Goal: Information Seeking & Learning: Learn about a topic

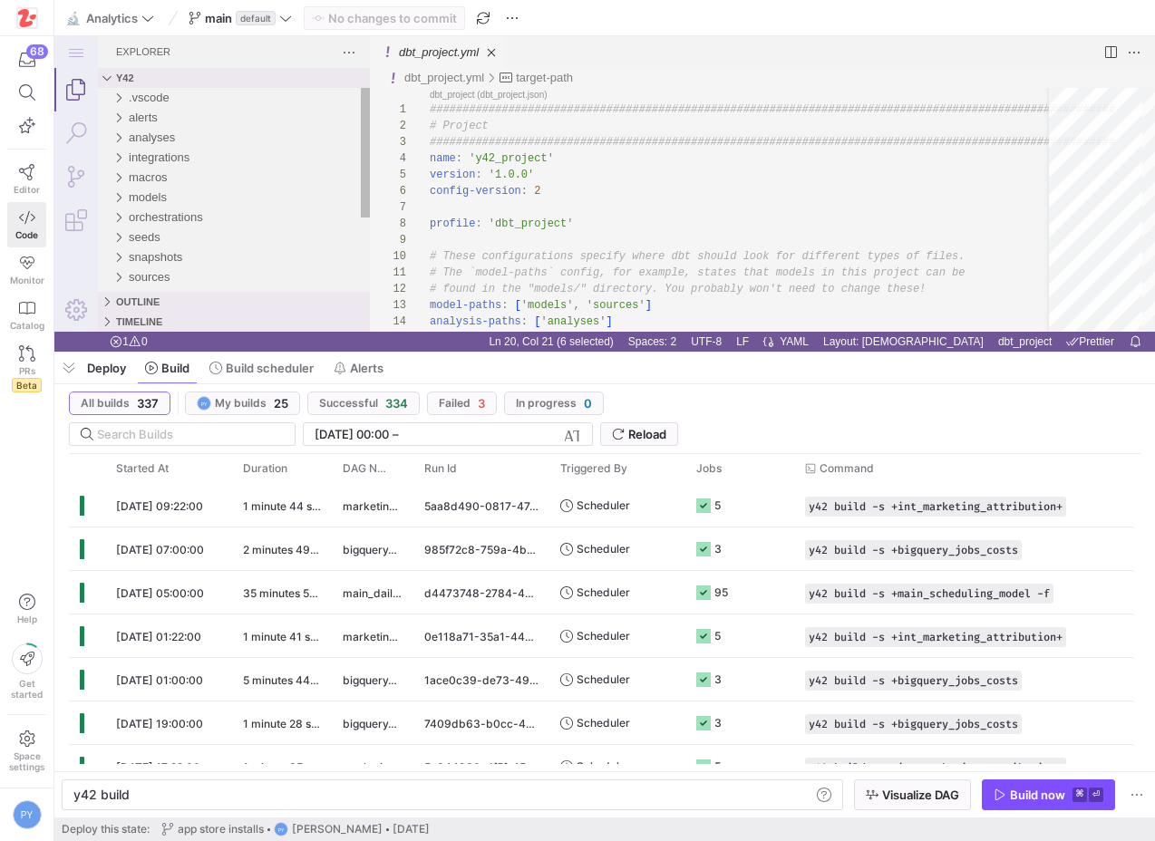
scroll to position [147, 131]
click at [70, 134] on link "Search (⇧⌘F)" at bounding box center [76, 134] width 44 height 44
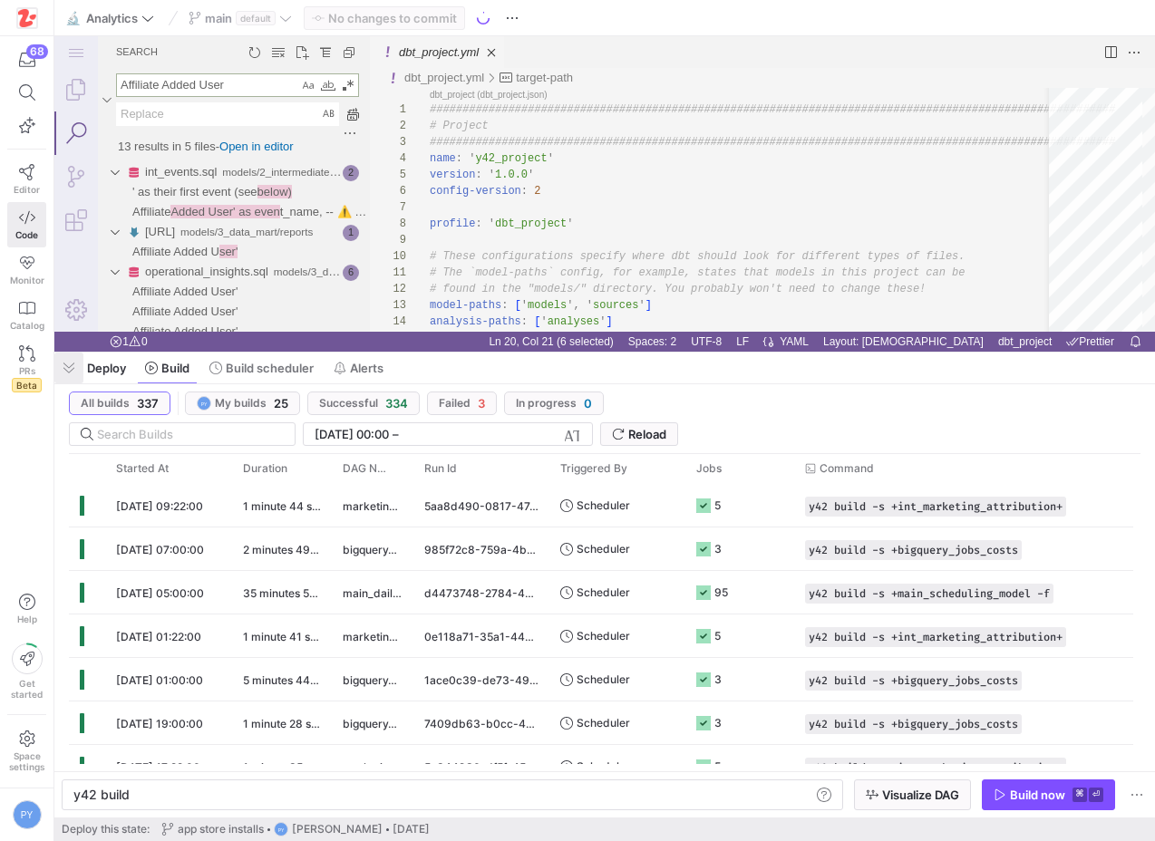
type textarea "Affiliate Added User"
click at [71, 371] on span "button" at bounding box center [68, 368] width 29 height 31
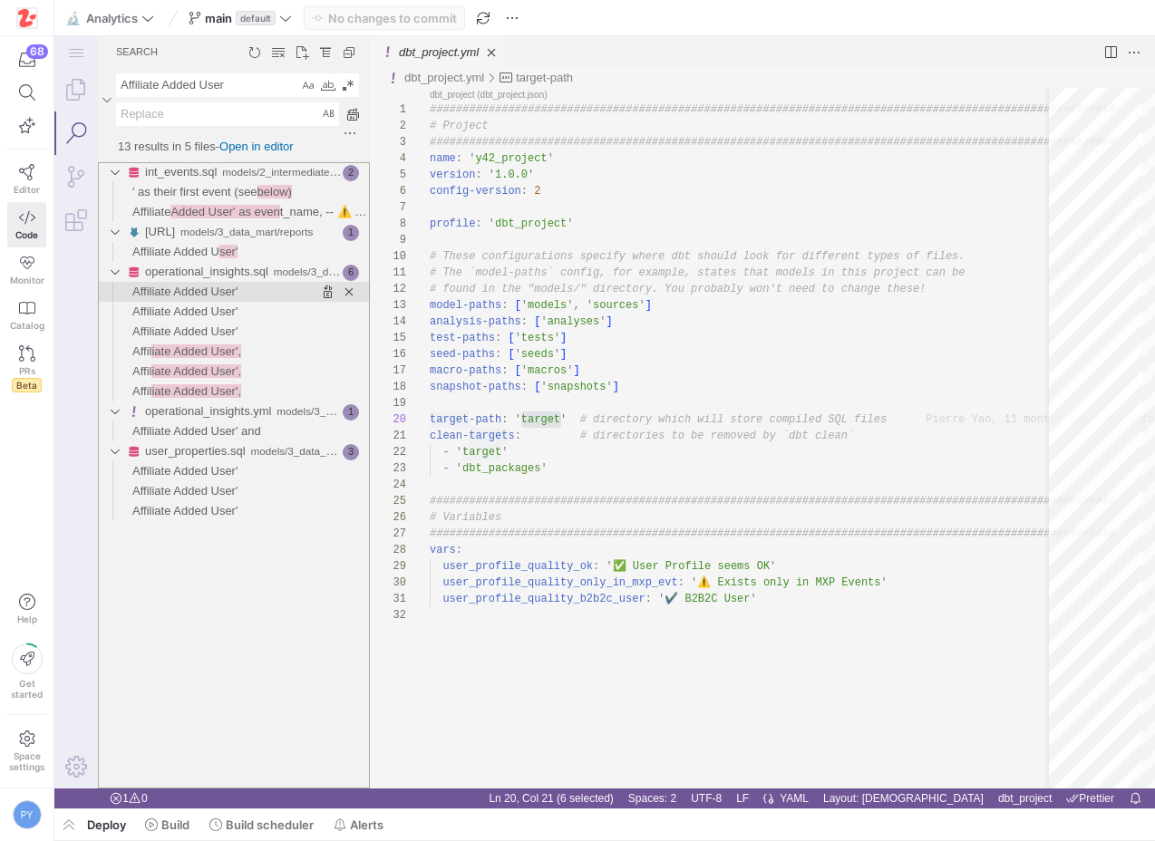
click at [292, 296] on span "Found '' at column 73 in line 'Affiliate Added User''" at bounding box center [304, 292] width 132 height 20
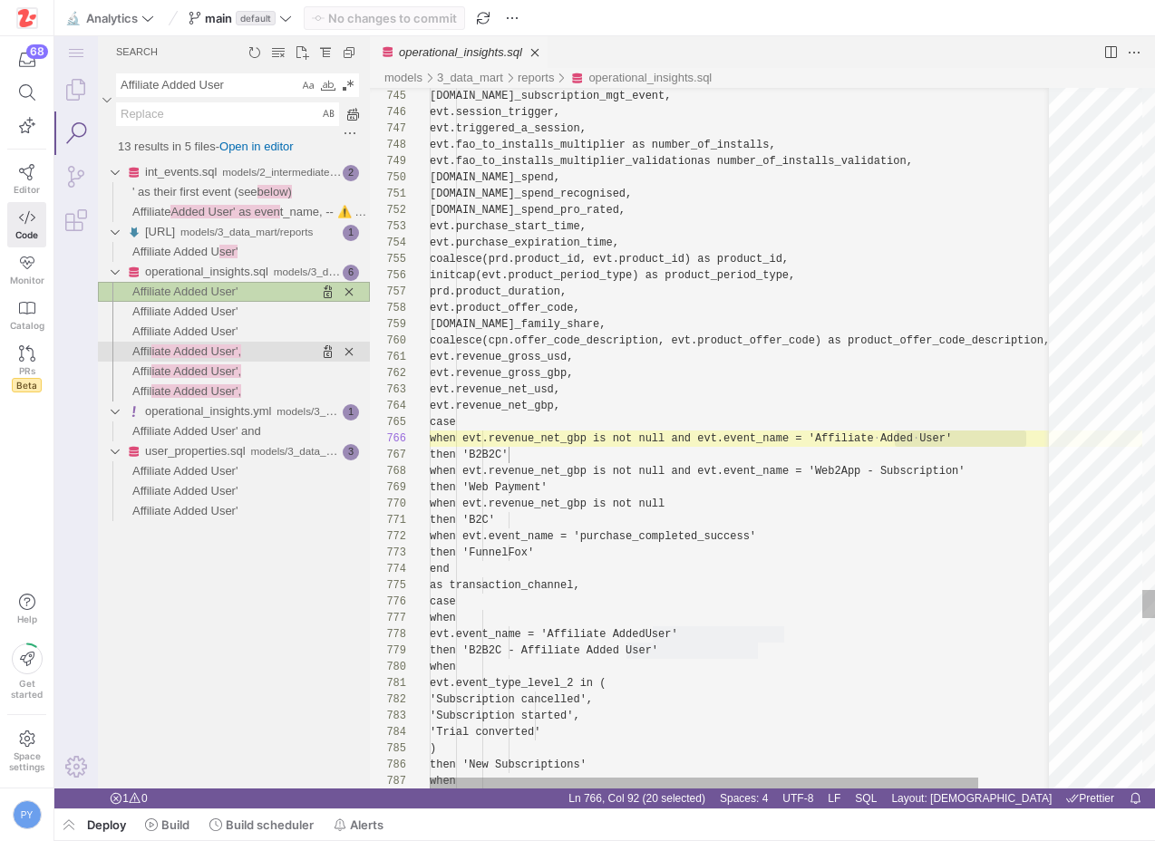
scroll to position [163, 597]
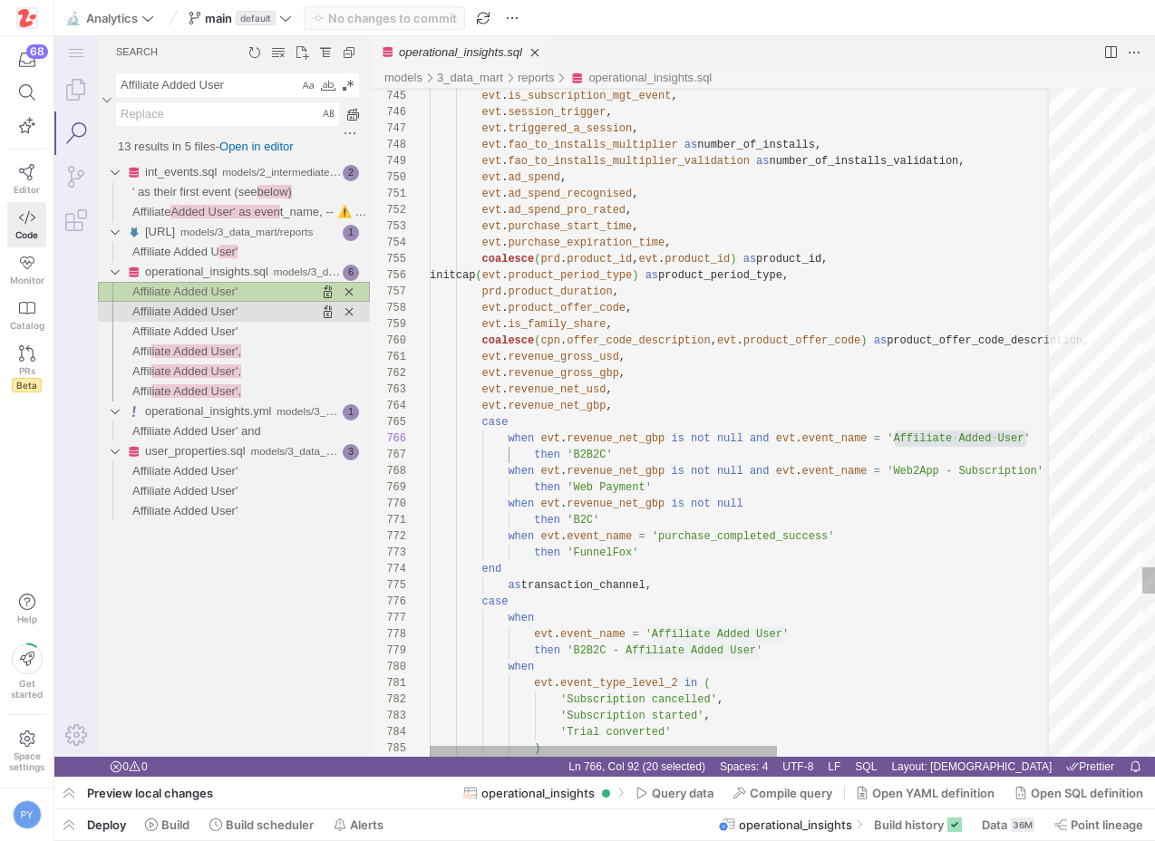
click at [254, 316] on span "Found '' at column 36 in line 'Affiliate Added User''" at bounding box center [304, 312] width 132 height 20
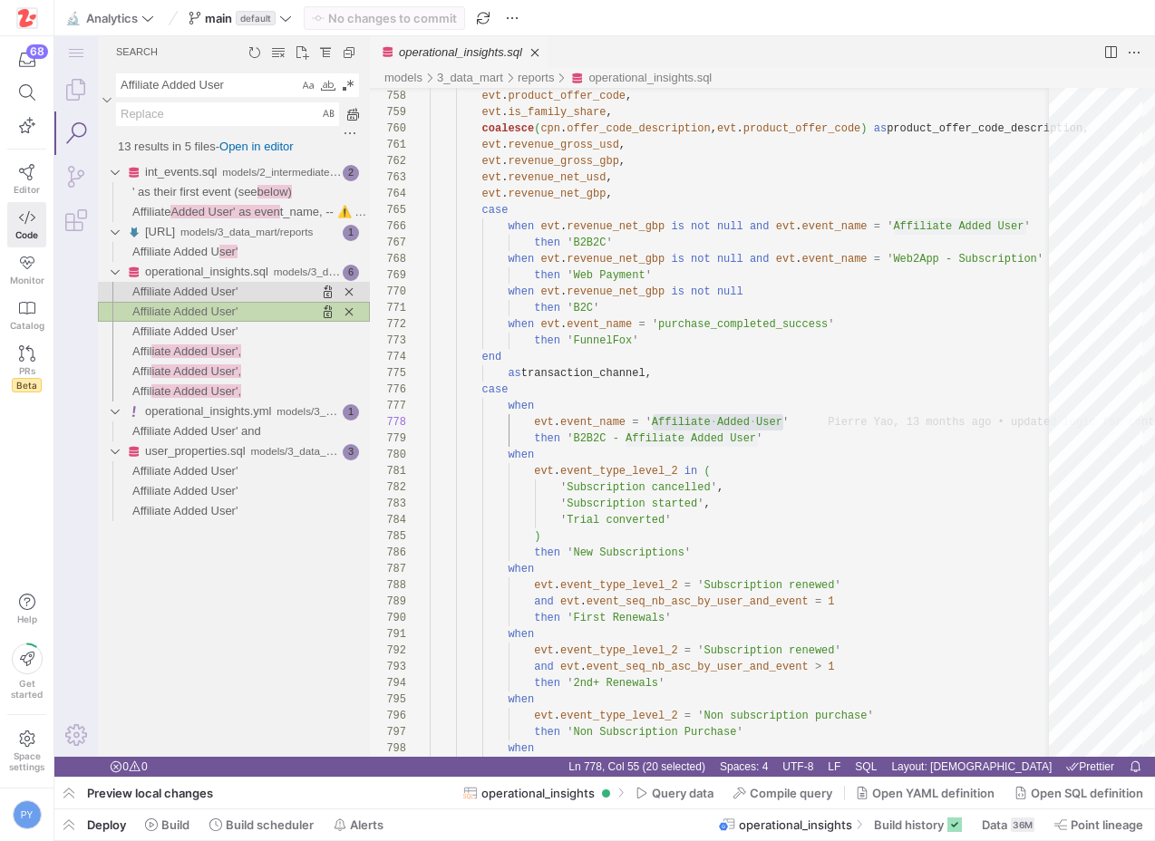
click at [253, 286] on span "Found '' at column 73 in line 'Affiliate Added User''" at bounding box center [304, 292] width 132 height 20
type textarea "evt.revenue_gross_usd, evt.revenue_gross_gbp, evt.revenue_net_usd, evt.revenue_…"
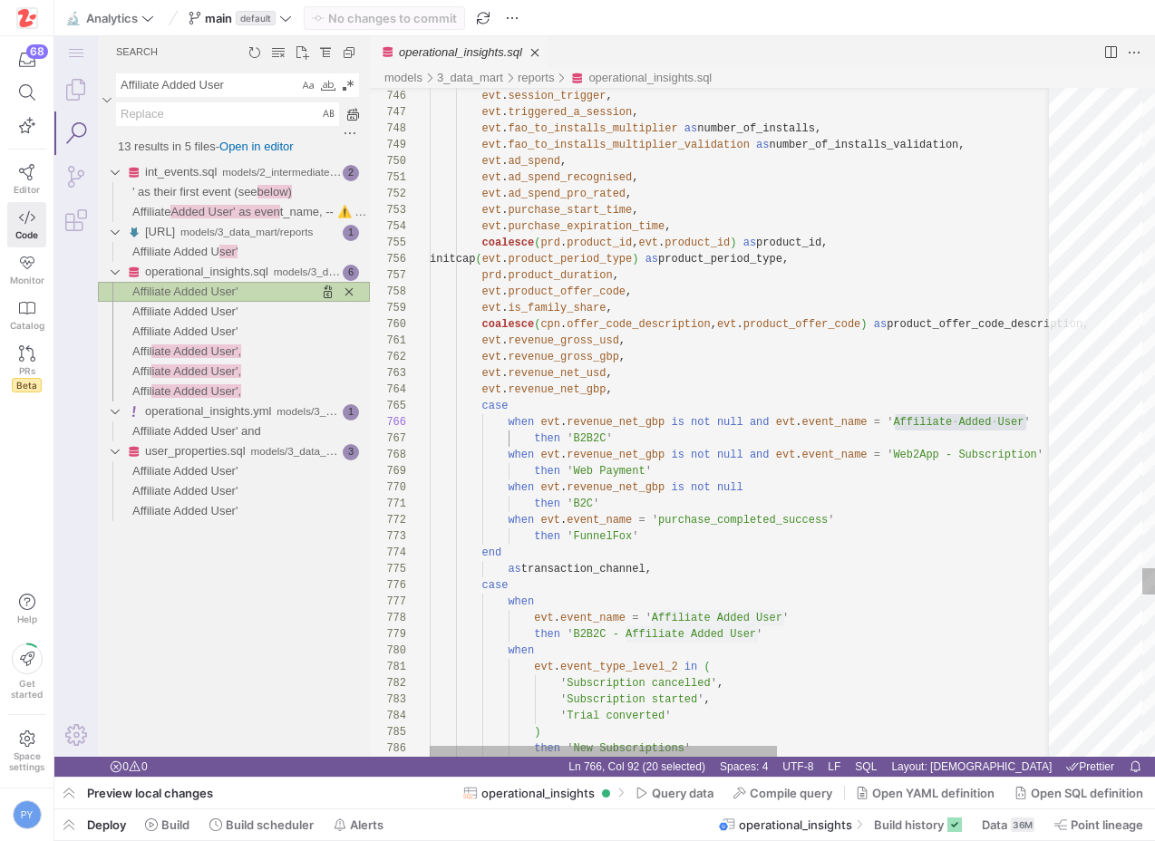
scroll to position [163, 597]
click at [257, 196] on span "' as their first event (see" at bounding box center [194, 192] width 125 height 14
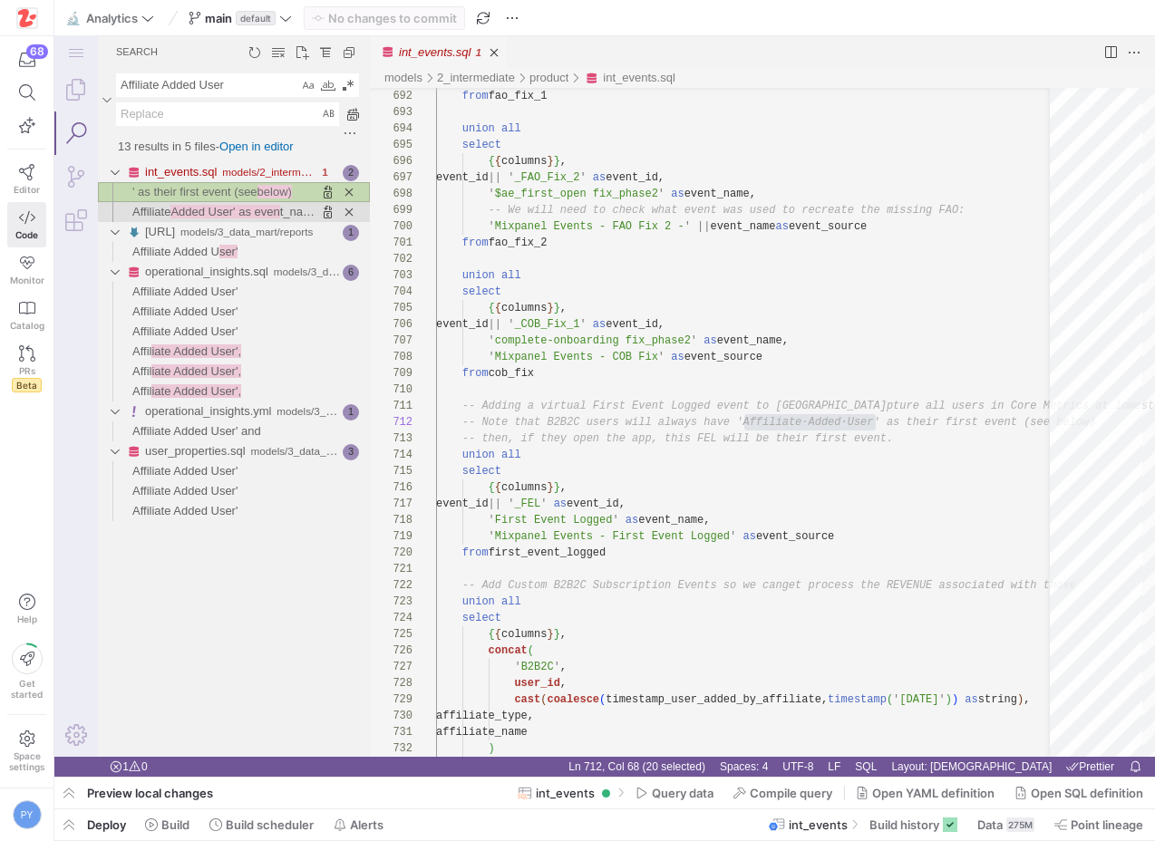
click at [257, 214] on span "Added User' as even" at bounding box center [224, 212] width 109 height 14
type textarea "affiliate_name ) as event_id, 'Affiliate Added User' as event_name, -- ⚠️ Refer…"
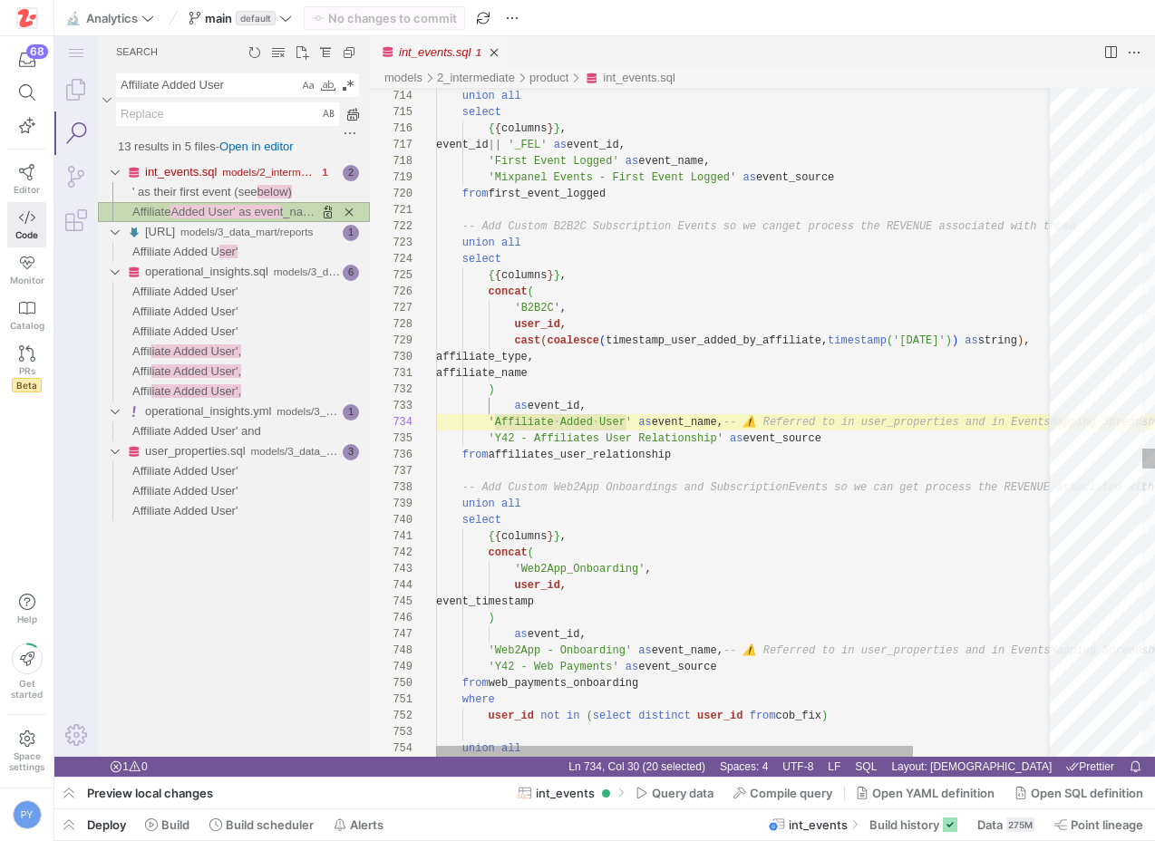
scroll to position [163, 190]
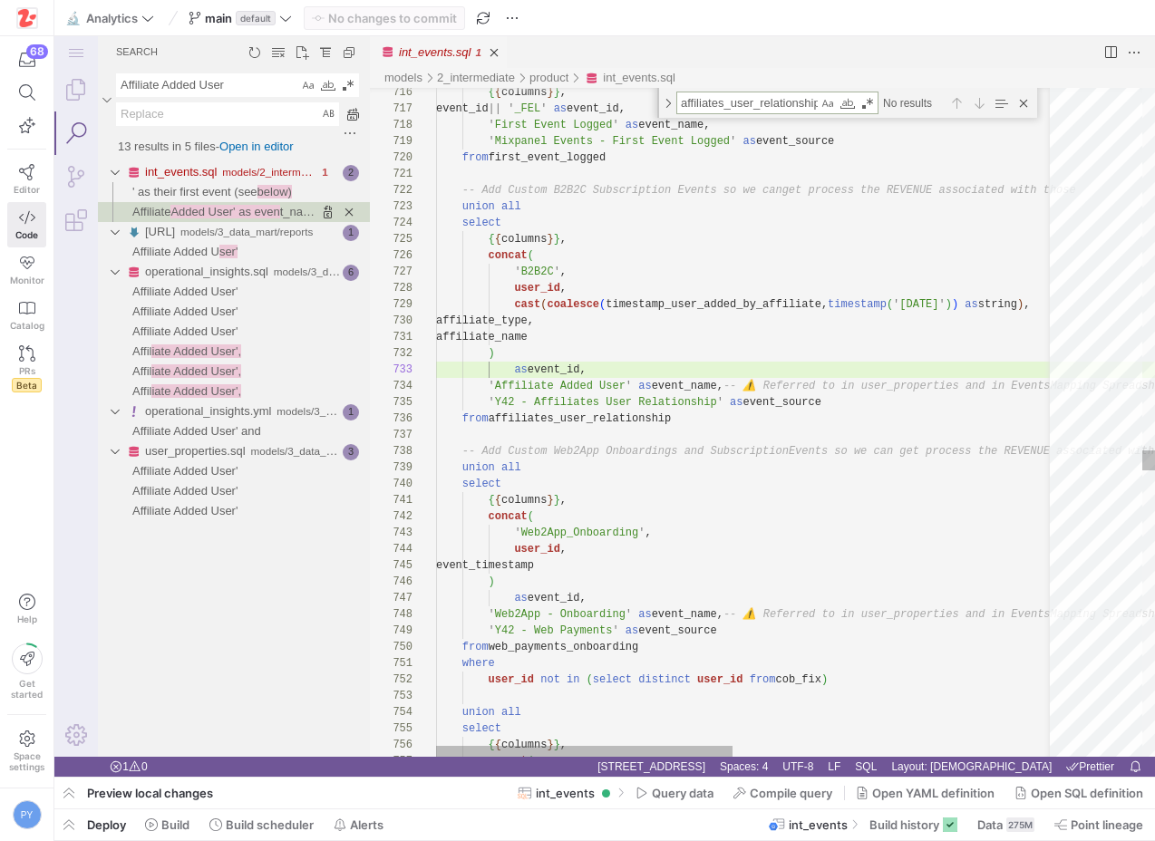
scroll to position [33, 242]
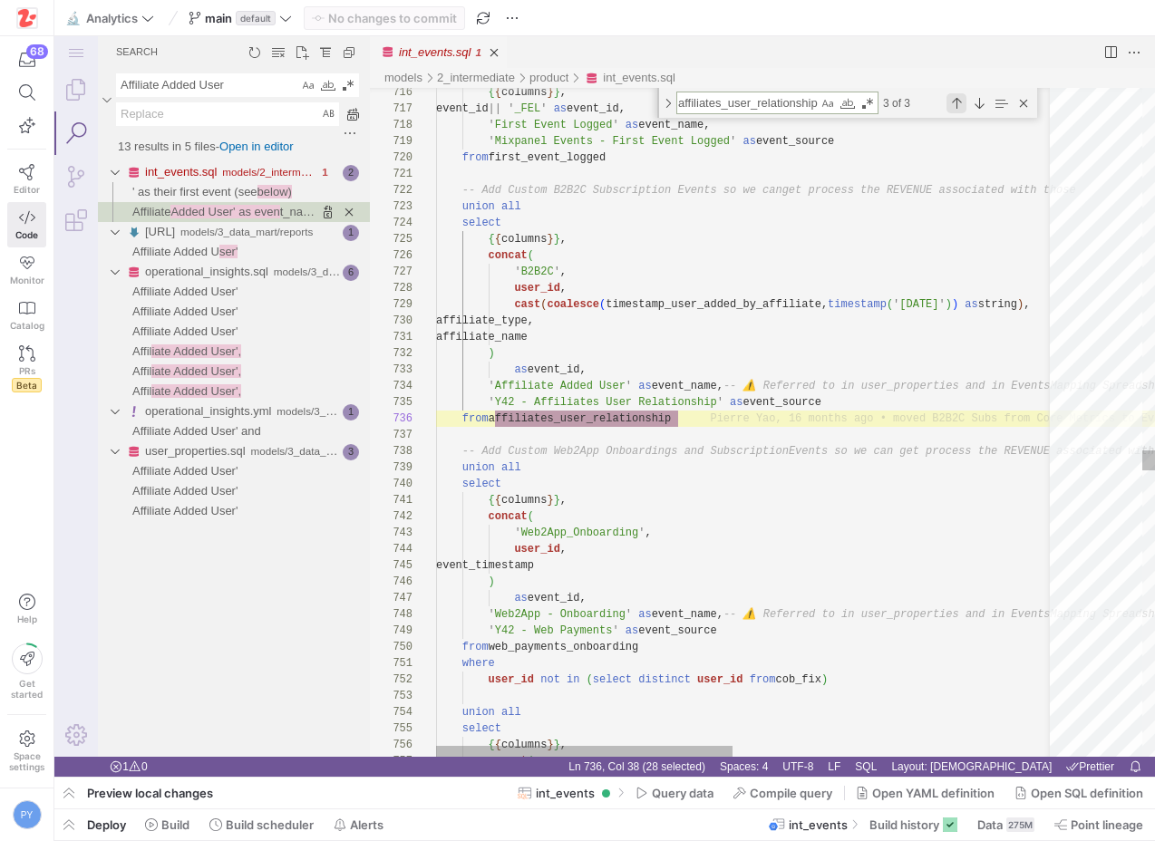
type textarea "affiliates_user_relationship"
click at [953, 102] on div "Previous Match (⇧Enter)" at bounding box center [956, 103] width 20 height 20
type textarea "affiliate_pricing_gbp * 1.2 as revenue_gross_gbp, affiliate_pricing_usd as reve…"
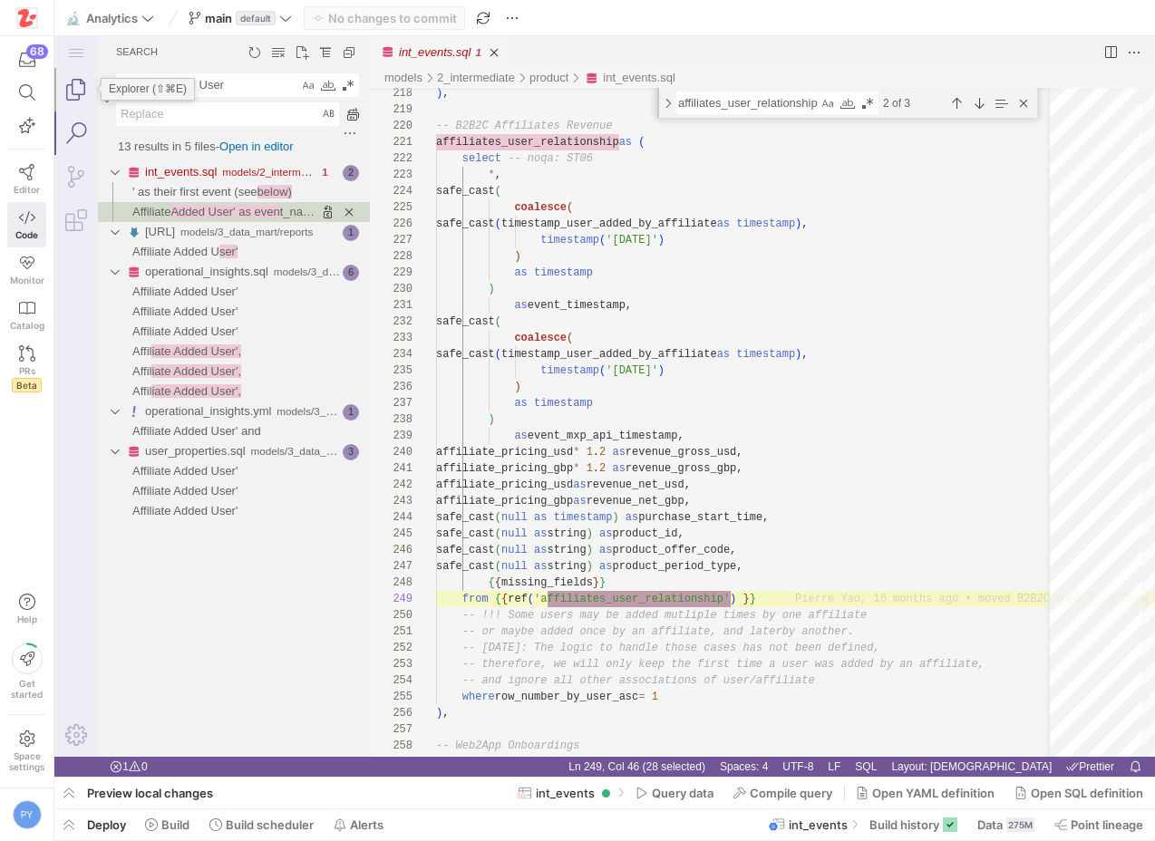
click at [78, 94] on link "Explorer (⇧⌘E)" at bounding box center [76, 90] width 44 height 44
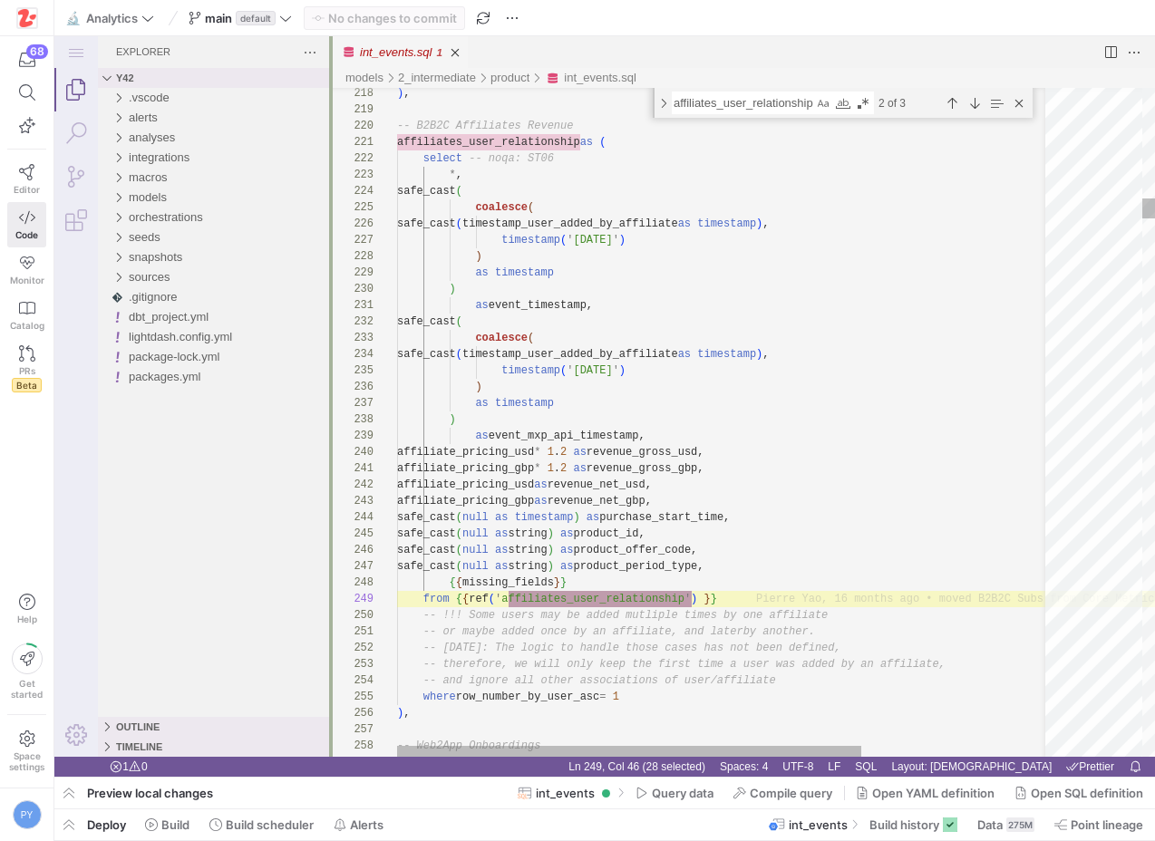
drag, startPoint x: 369, startPoint y: 191, endPoint x: 348, endPoint y: 192, distance: 20.9
click at [333, 192] on div at bounding box center [331, 396] width 4 height 721
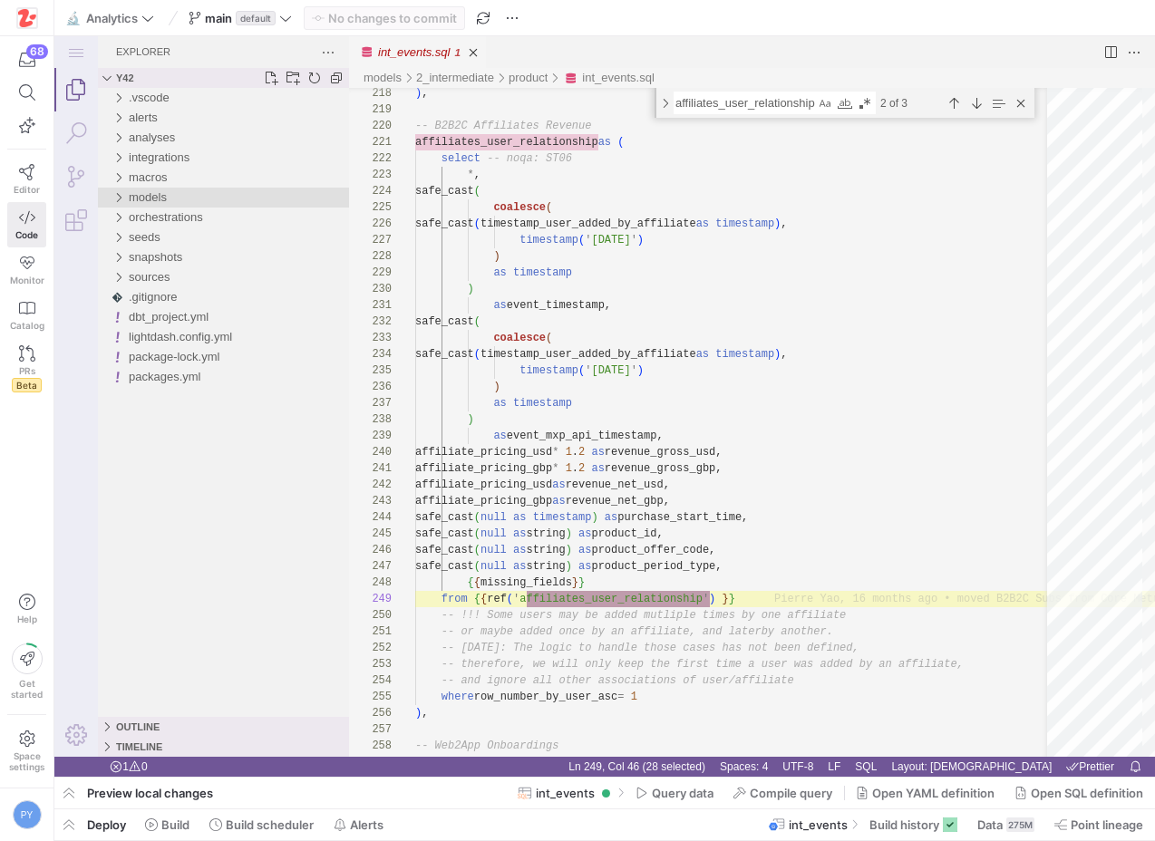
click at [165, 195] on span "models" at bounding box center [148, 197] width 38 height 14
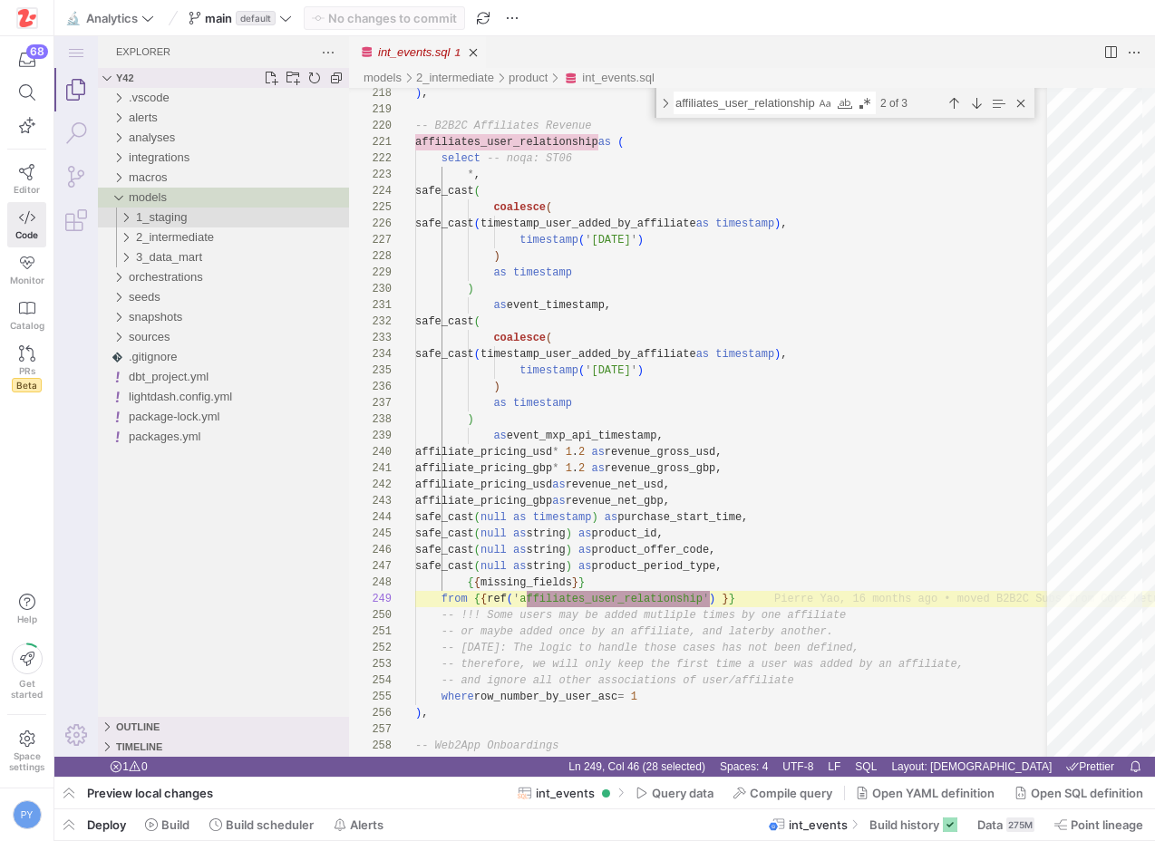
click at [186, 221] on span "1_staging" at bounding box center [161, 217] width 51 height 14
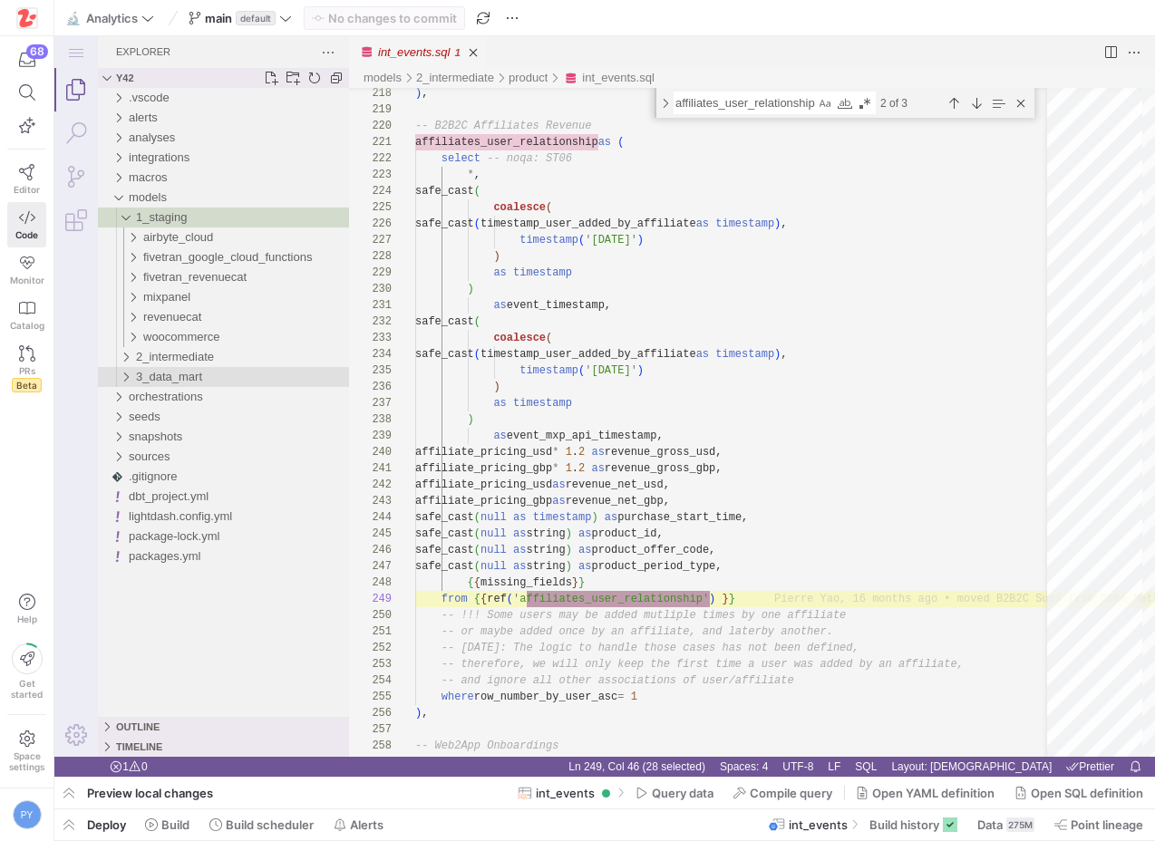
click at [178, 380] on span "3_data_mart" at bounding box center [169, 377] width 66 height 14
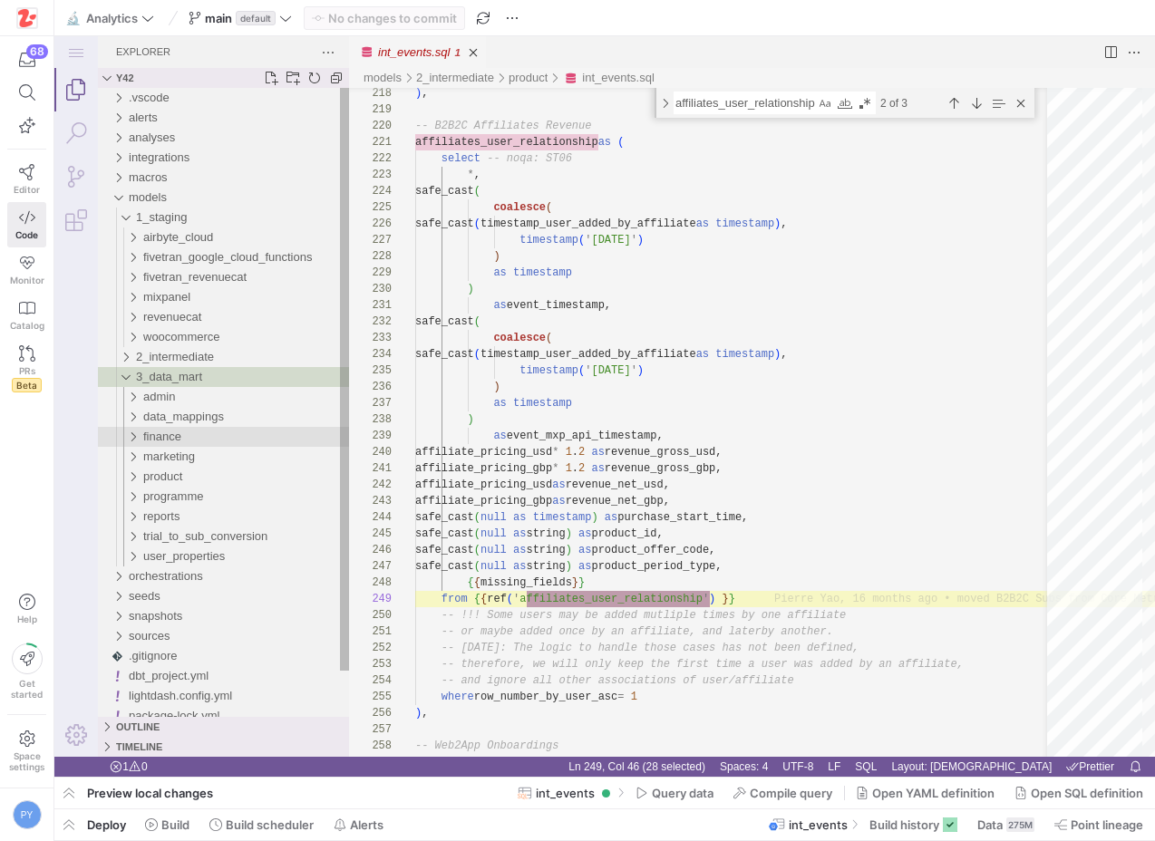
click at [191, 439] on div "finance" at bounding box center [246, 437] width 206 height 20
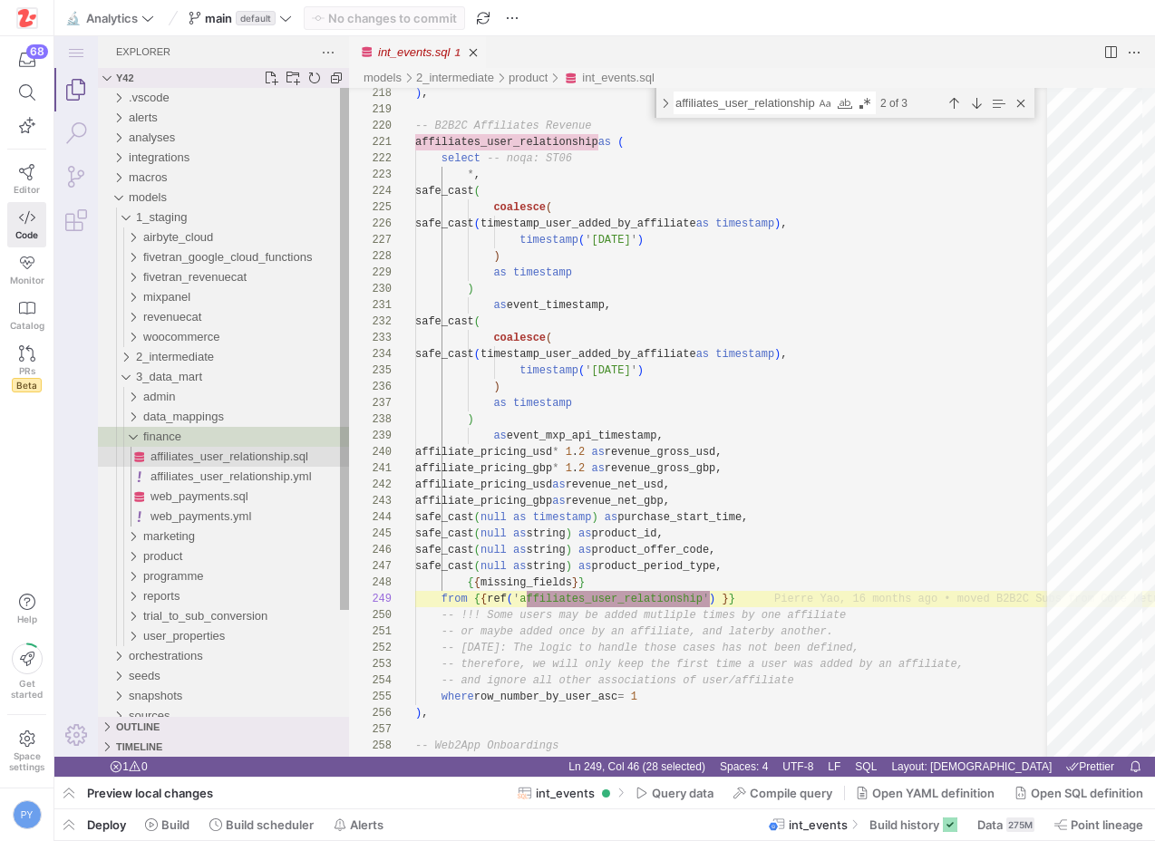
click at [190, 458] on span "affiliates_user_relationship.sql" at bounding box center [229, 457] width 158 height 14
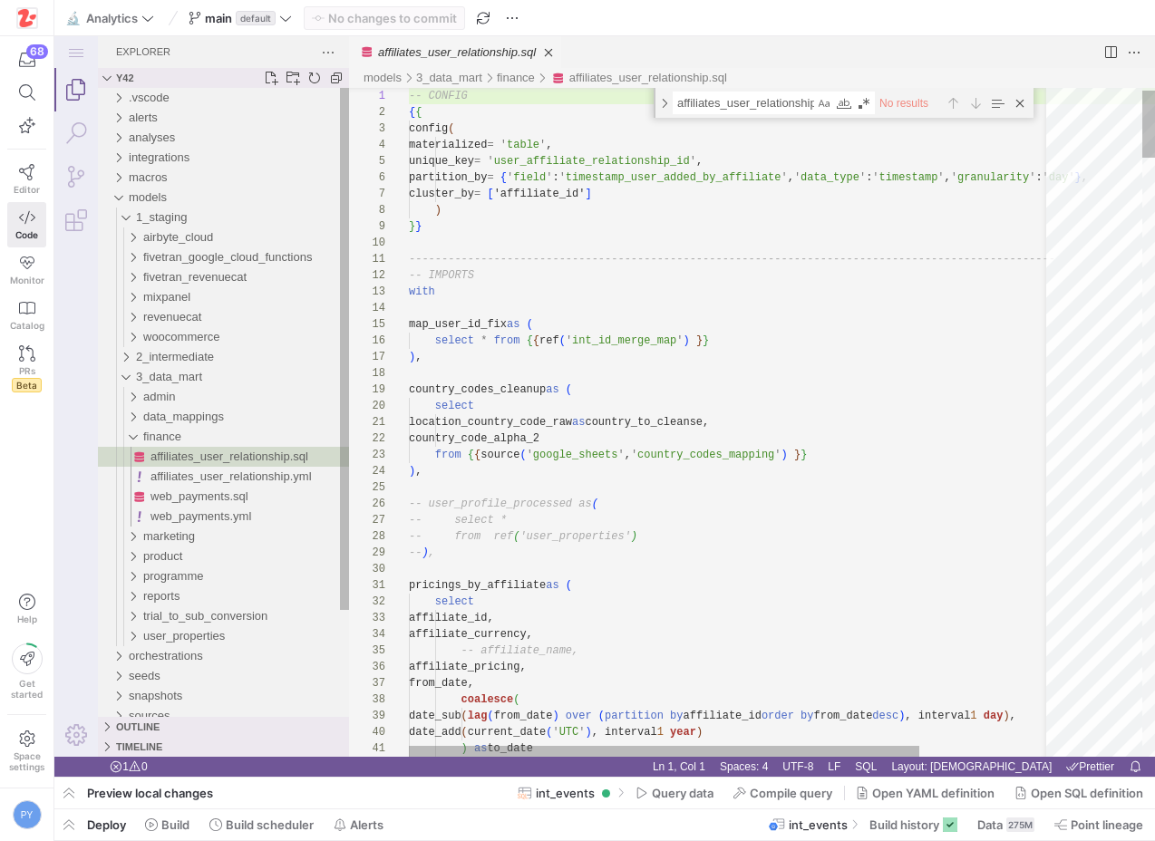
scroll to position [163, 0]
type textarea "location_country_code_raw as country_to_cleanse, country_code_alpha_2 from {{ s…"
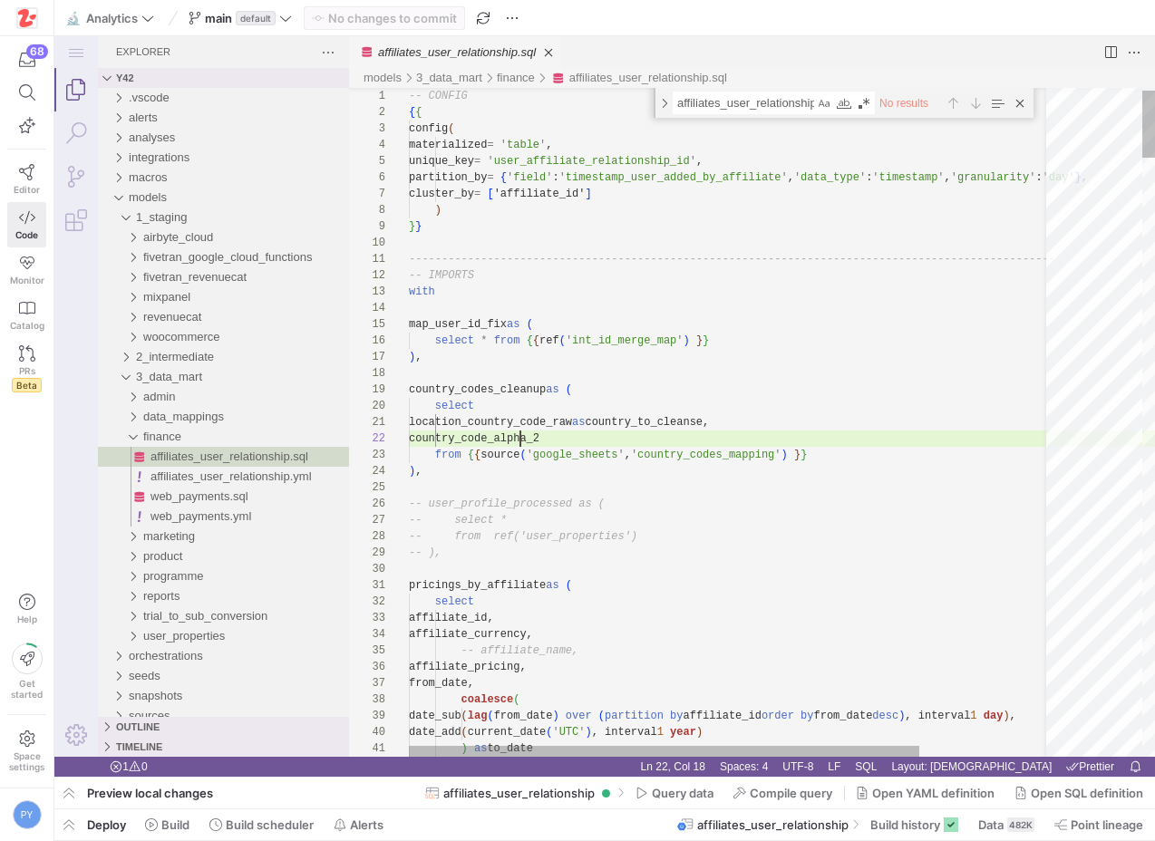
scroll to position [16, 112]
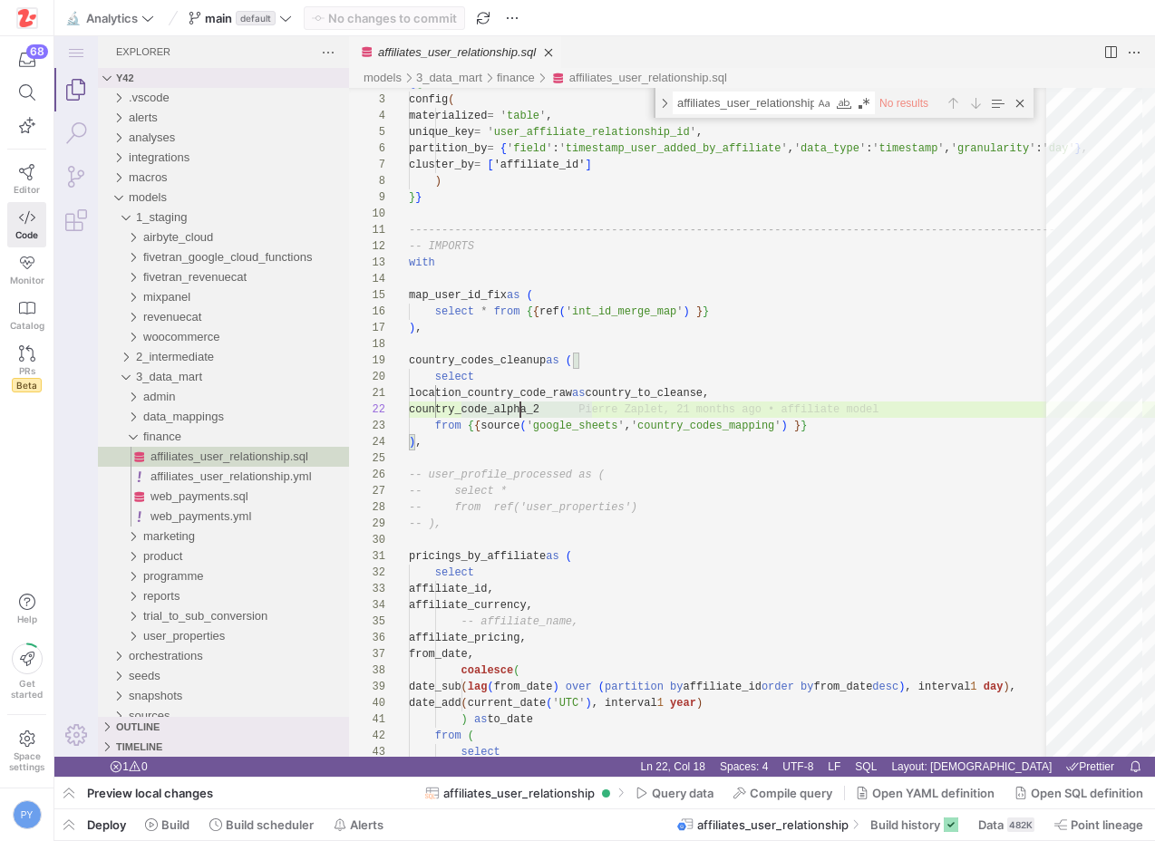
click at [472, 53] on link "affiliates_user_relationship.sql" at bounding box center [457, 52] width 158 height 14
click at [65, 137] on link "Search (⇧⌘F)" at bounding box center [76, 134] width 44 height 44
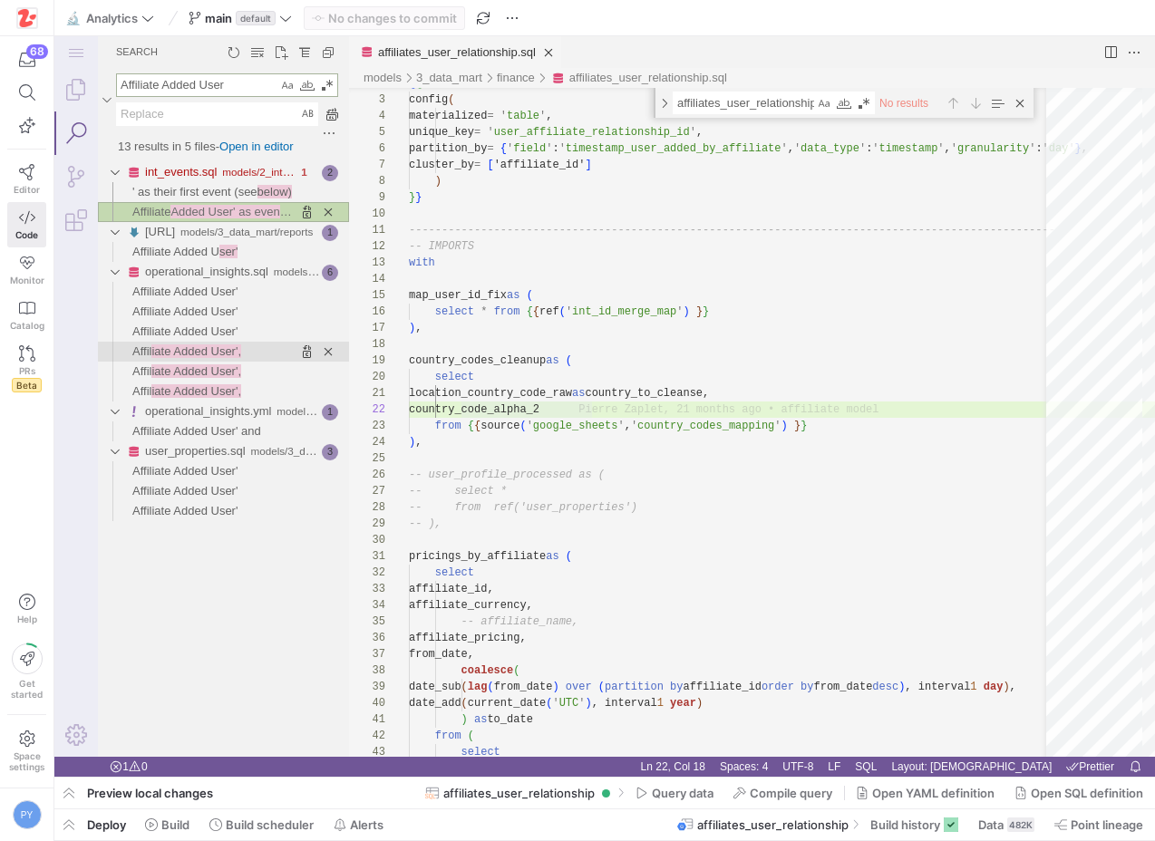
click at [241, 360] on link "Affil iate Added User'," at bounding box center [186, 352] width 109 height 20
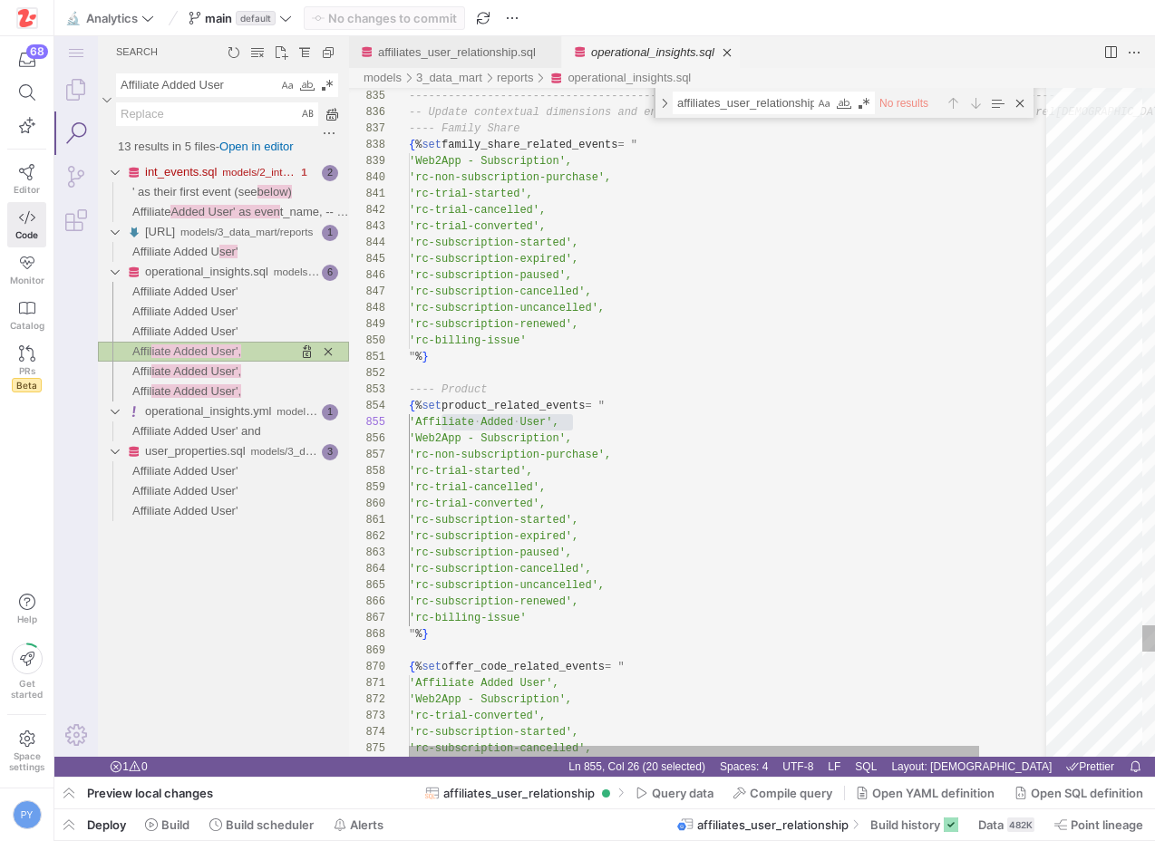
scroll to position [163, 164]
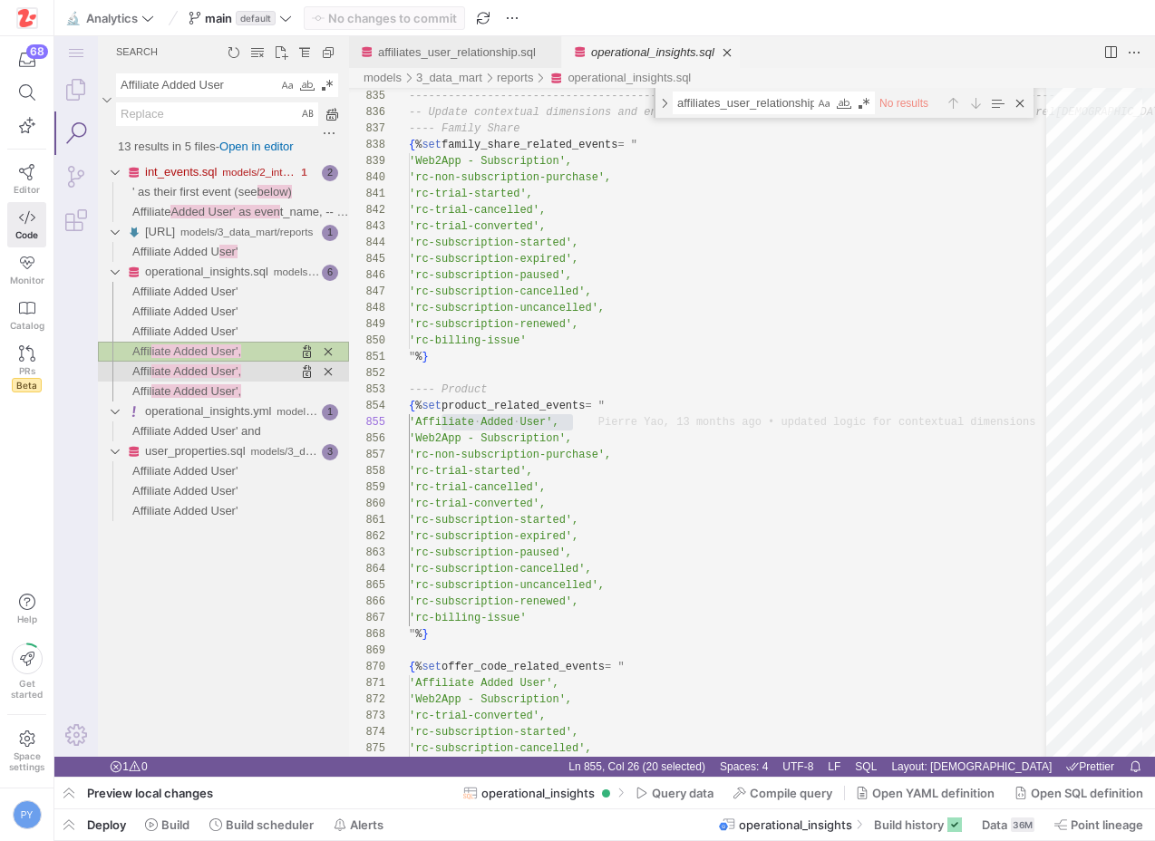
click at [235, 370] on span "iate Added User'," at bounding box center [196, 371] width 90 height 14
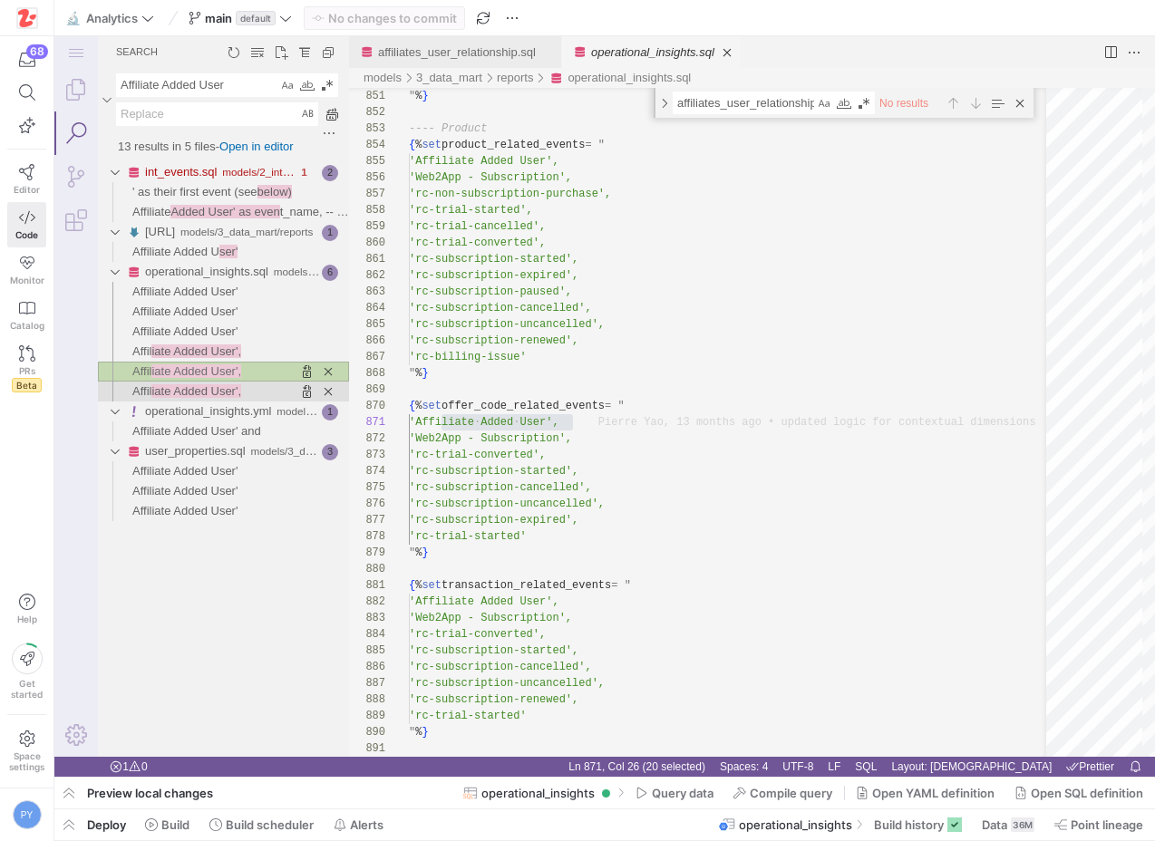
click at [230, 394] on span "iate Added User'," at bounding box center [196, 391] width 90 height 14
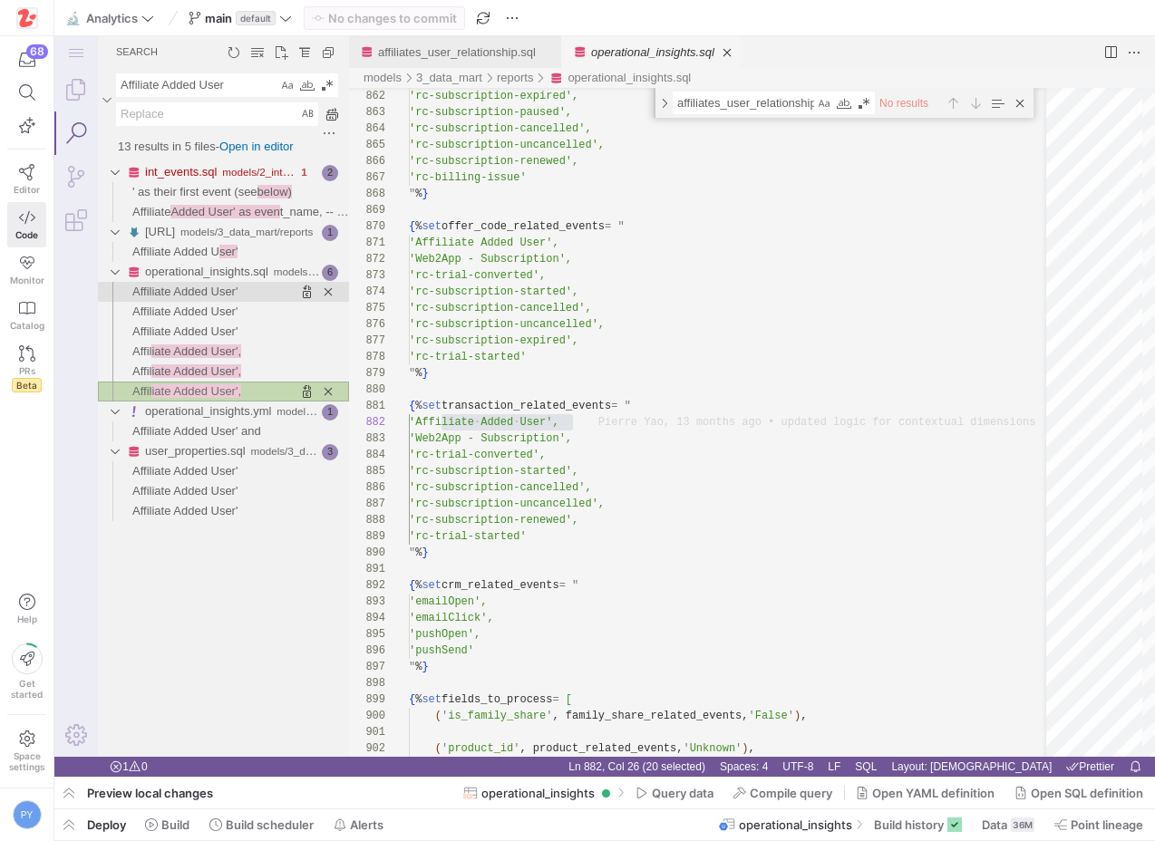
click at [208, 293] on span "Affiliate Added User'" at bounding box center [184, 292] width 105 height 14
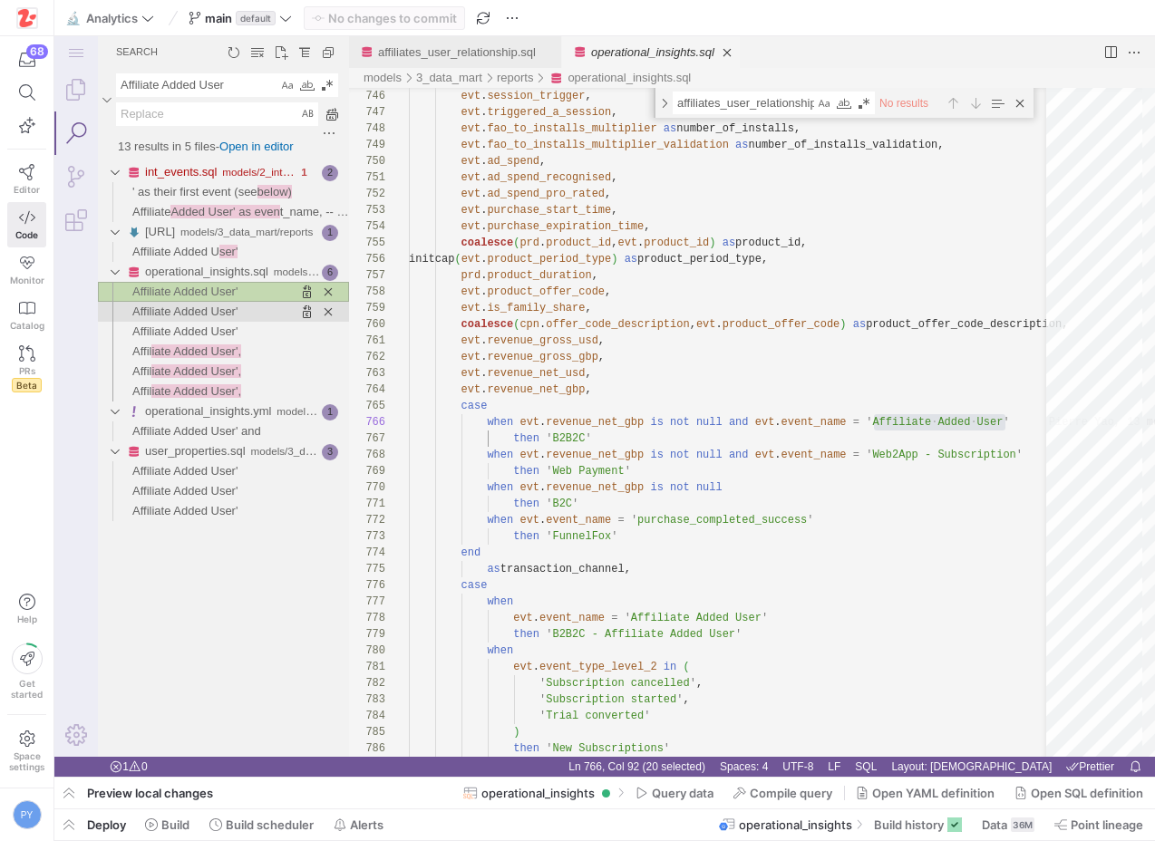
click at [204, 315] on span "Affiliate Added User'" at bounding box center [184, 312] width 105 height 14
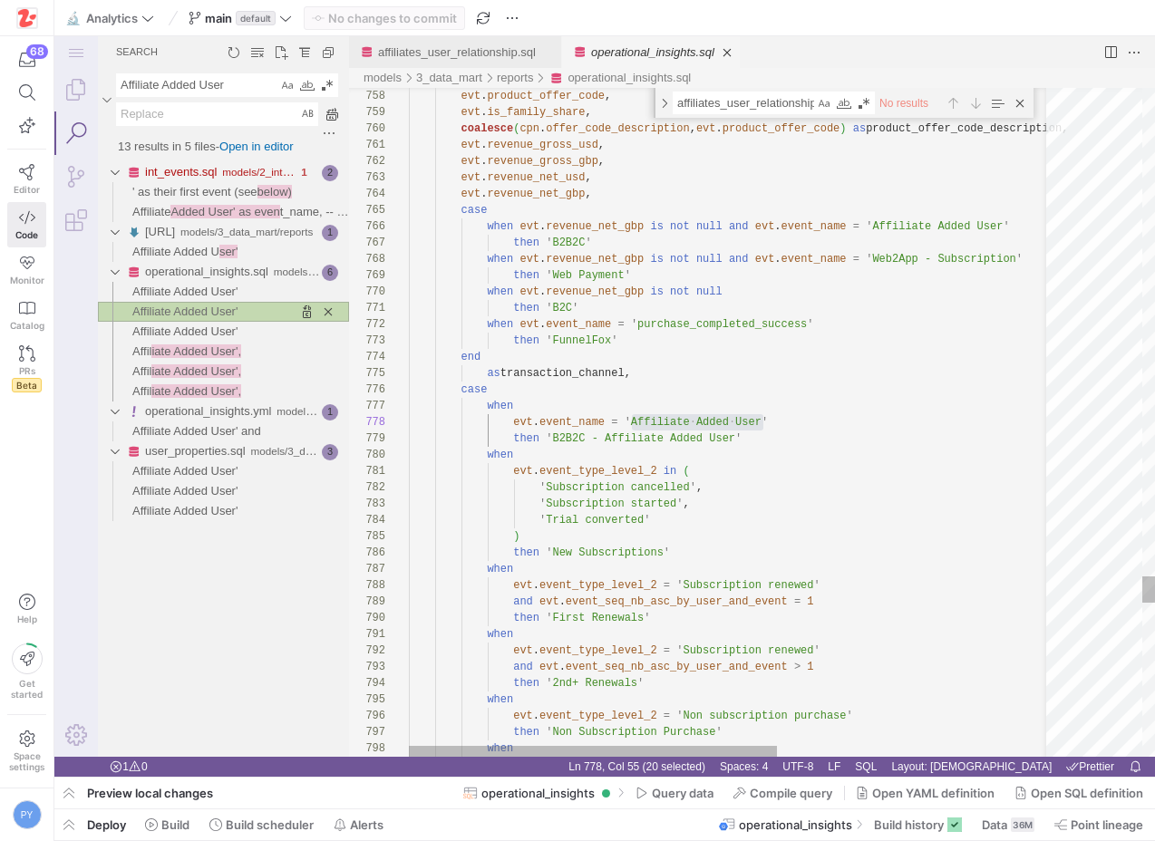
scroll to position [163, 354]
click at [206, 293] on span "Affiliate Added User'" at bounding box center [184, 292] width 105 height 14
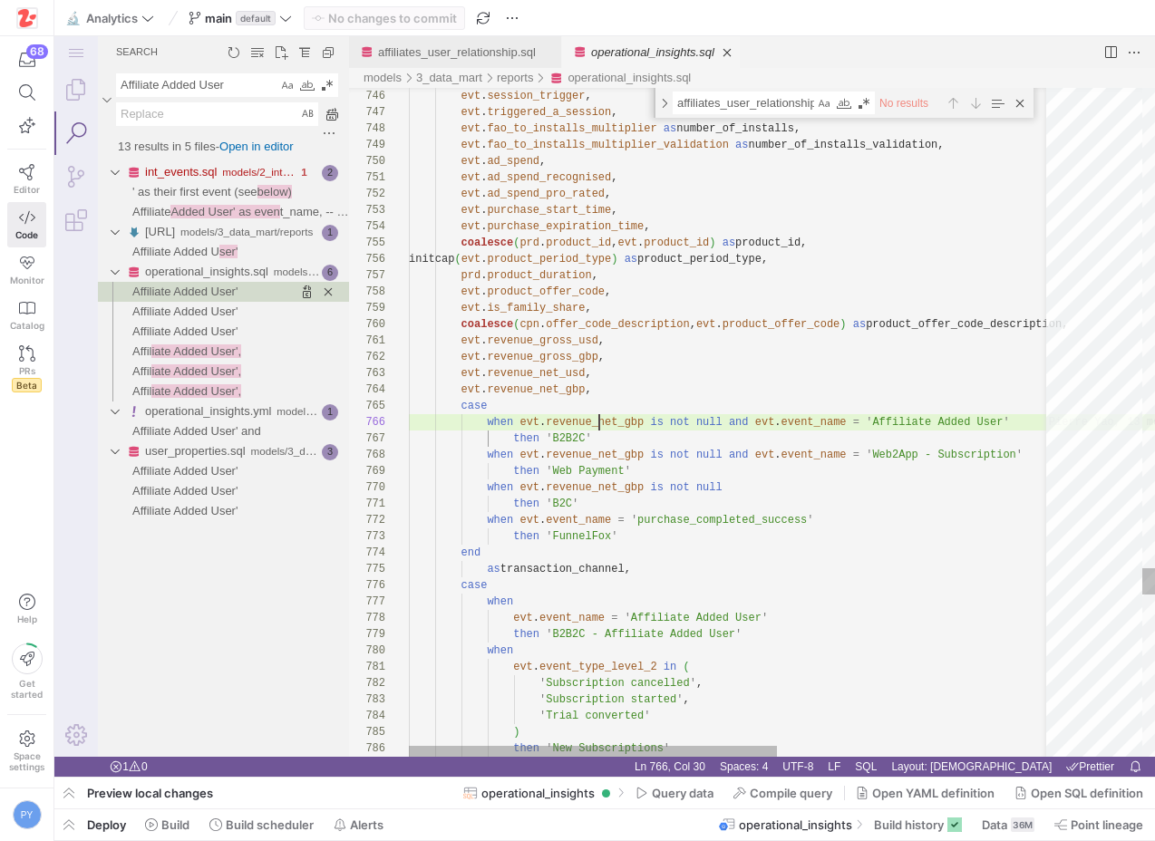
scroll to position [82, 236]
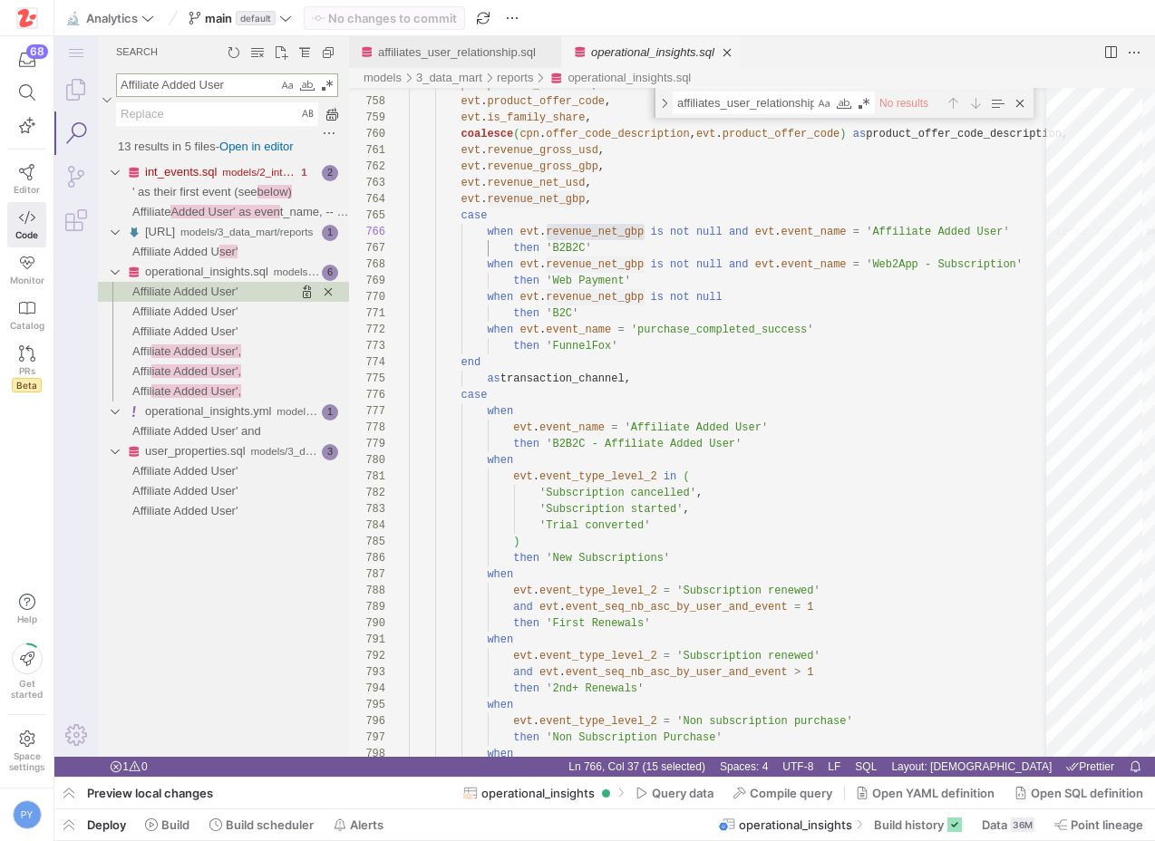
click at [250, 85] on textarea "Affiliate Added User" at bounding box center [197, 85] width 160 height 22
click at [201, 316] on span "Affiliate Added User'" at bounding box center [184, 312] width 105 height 14
type textarea "then 'B2C' when evt.event_name = 'purchase_completed_success' then 'FunnelFox' …"
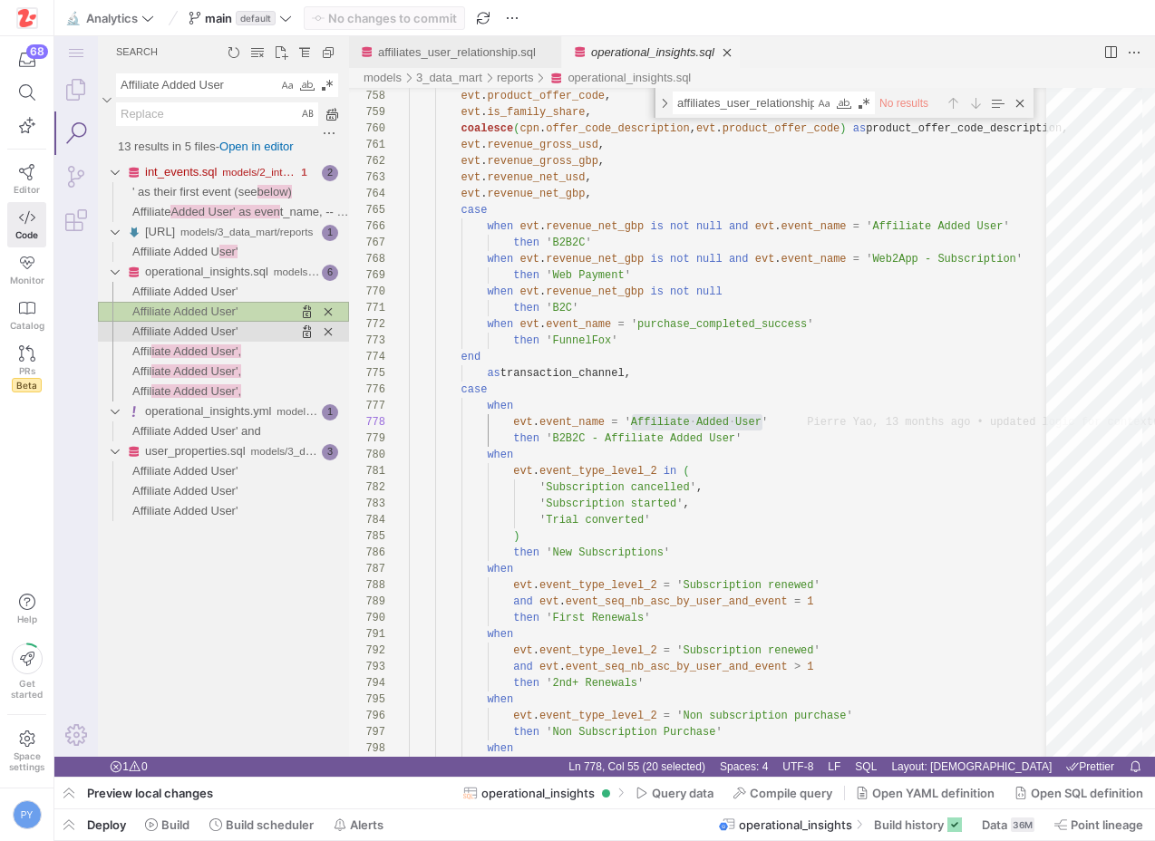
click at [189, 337] on span "Affiliate Added User'" at bounding box center [184, 332] width 105 height 14
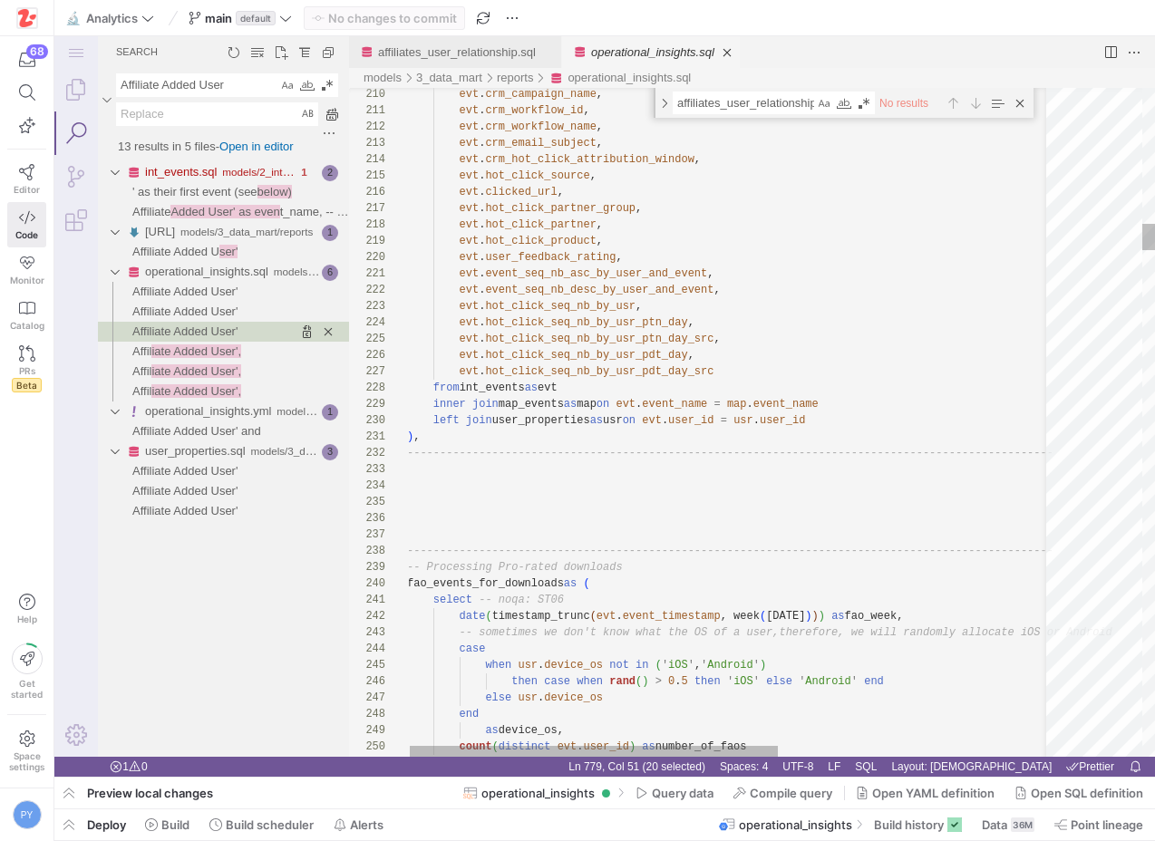
click at [783, 96] on textarea "affiliates_user_relationship" at bounding box center [744, 102] width 141 height 21
click at [978, 103] on div "Next Match (Enter)" at bounding box center [975, 103] width 20 height 20
click at [781, 99] on textarea "affiliates_user_relationship" at bounding box center [744, 102] width 141 height 21
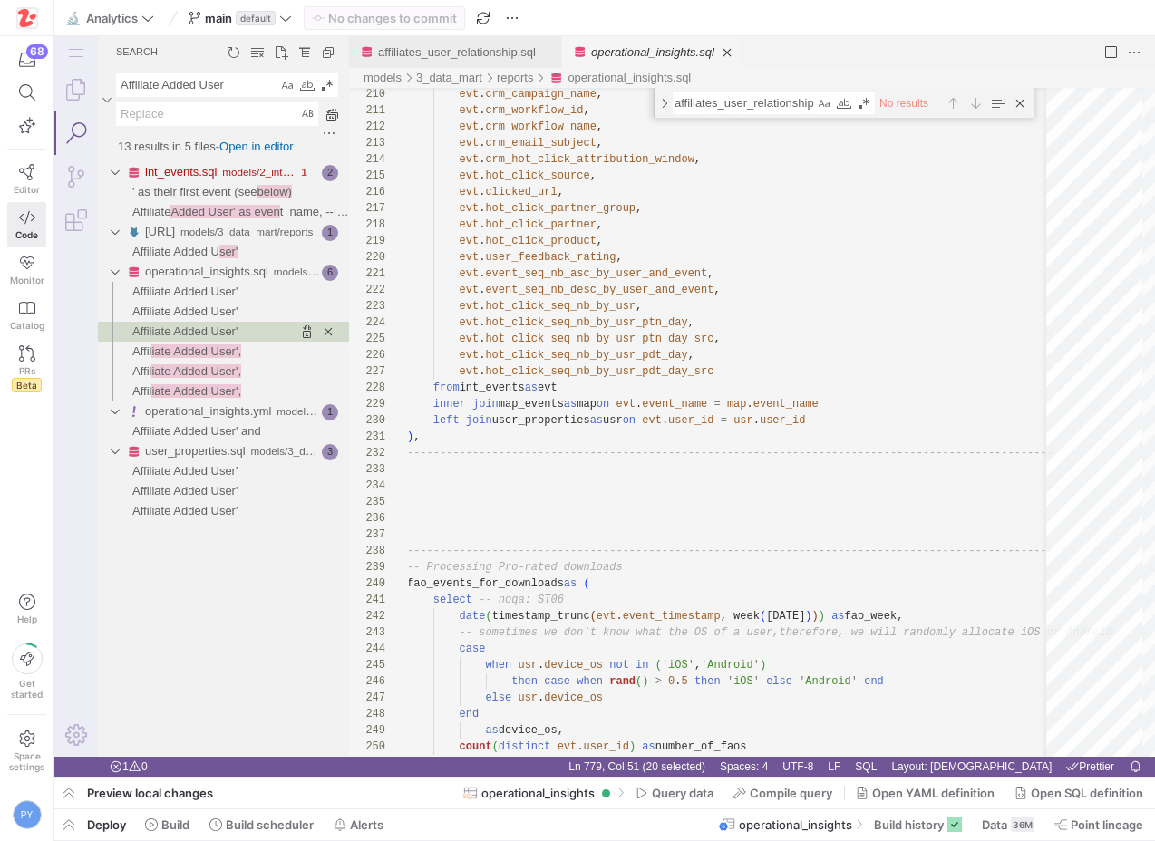
click at [599, 58] on div "operational_insights.sql" at bounding box center [642, 52] width 143 height 32
click at [78, 89] on link "Explorer (⇧⌘E)" at bounding box center [76, 90] width 44 height 44
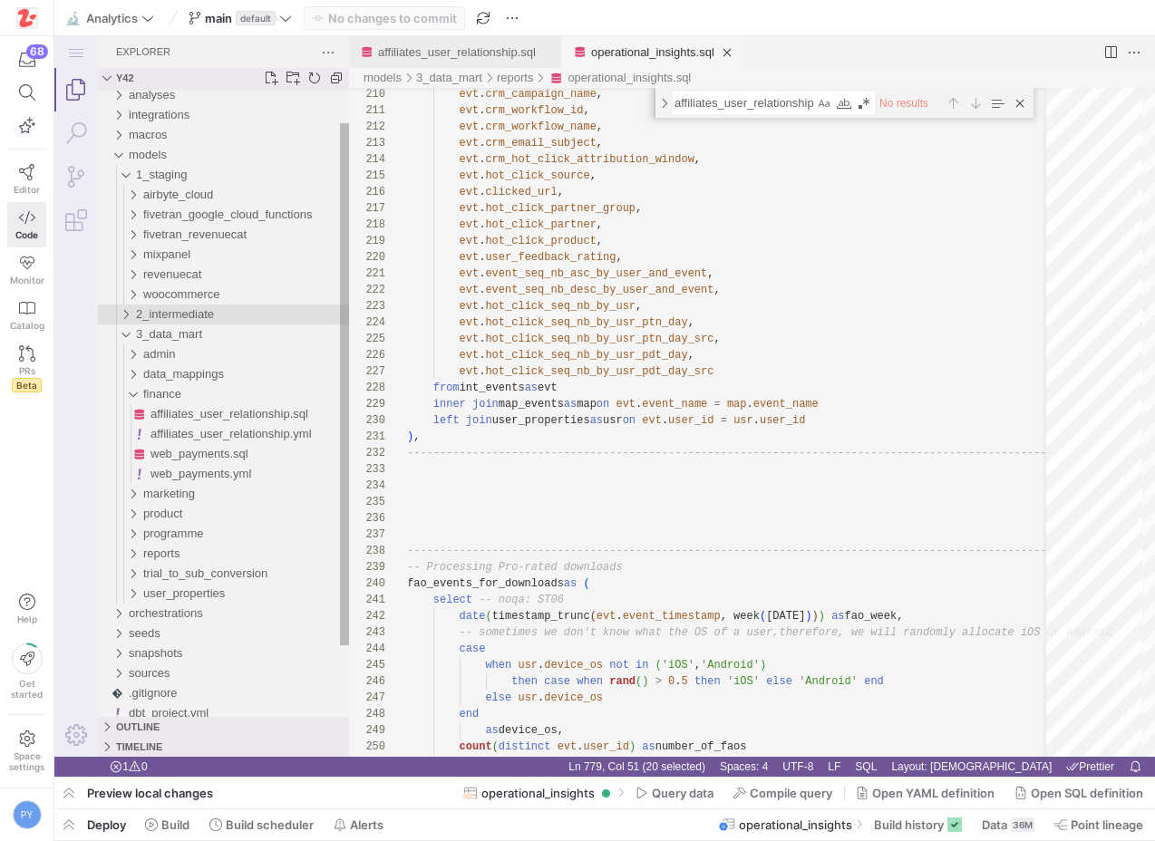
click at [191, 308] on span "2_intermediate" at bounding box center [175, 314] width 78 height 14
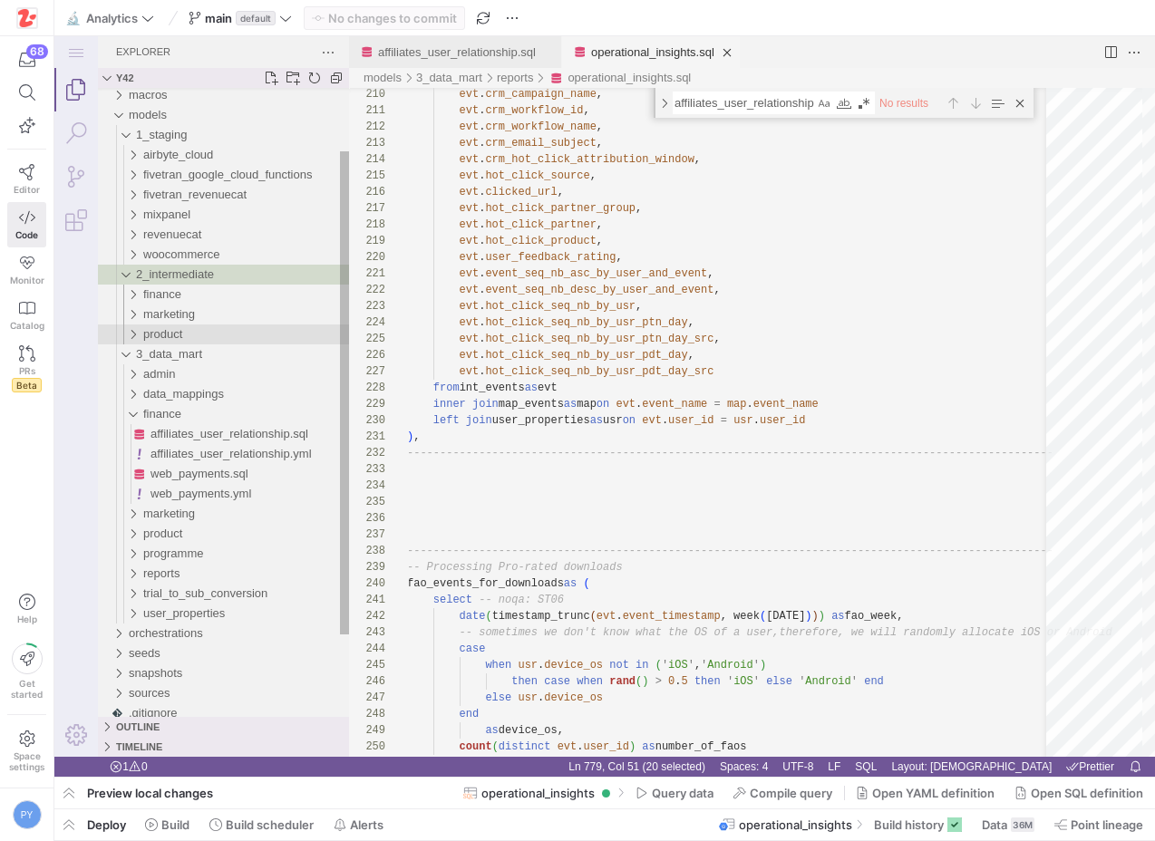
click at [190, 333] on div "product" at bounding box center [246, 335] width 206 height 20
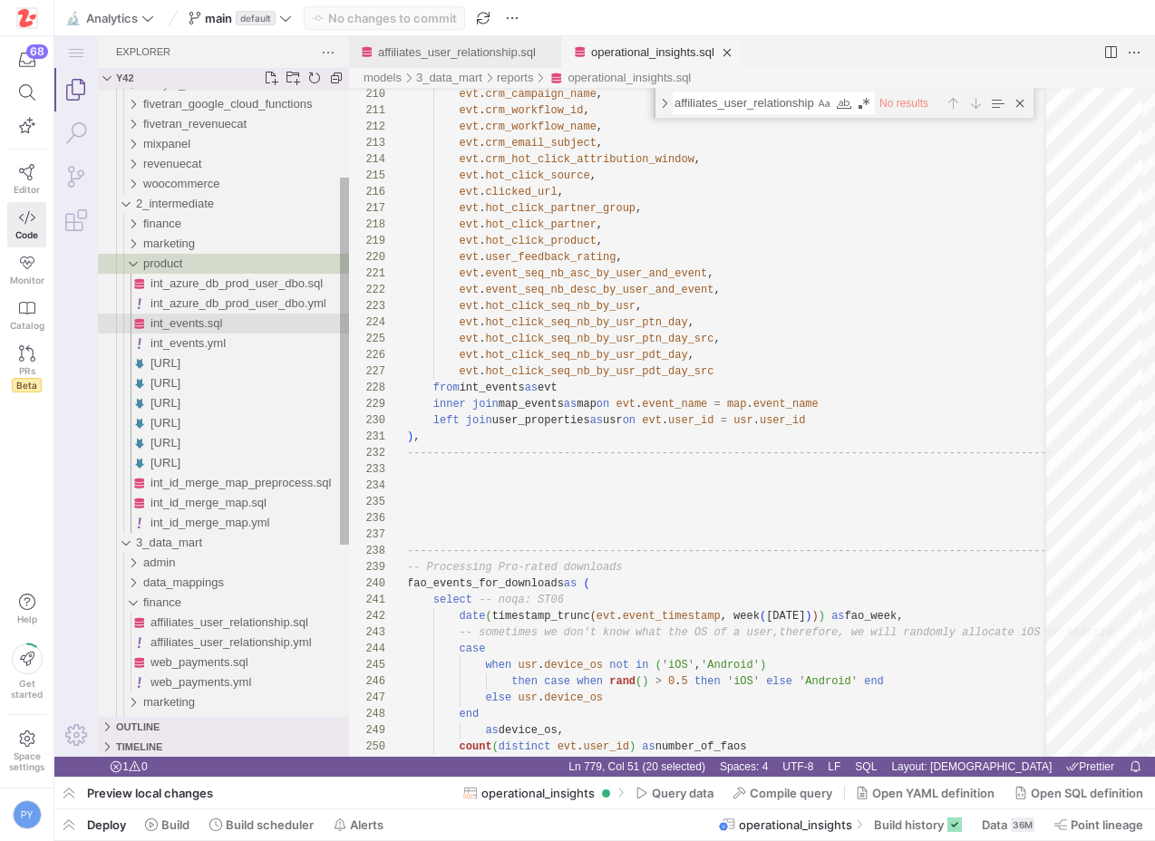
click at [194, 321] on span "int_events.sql" at bounding box center [186, 323] width 73 height 14
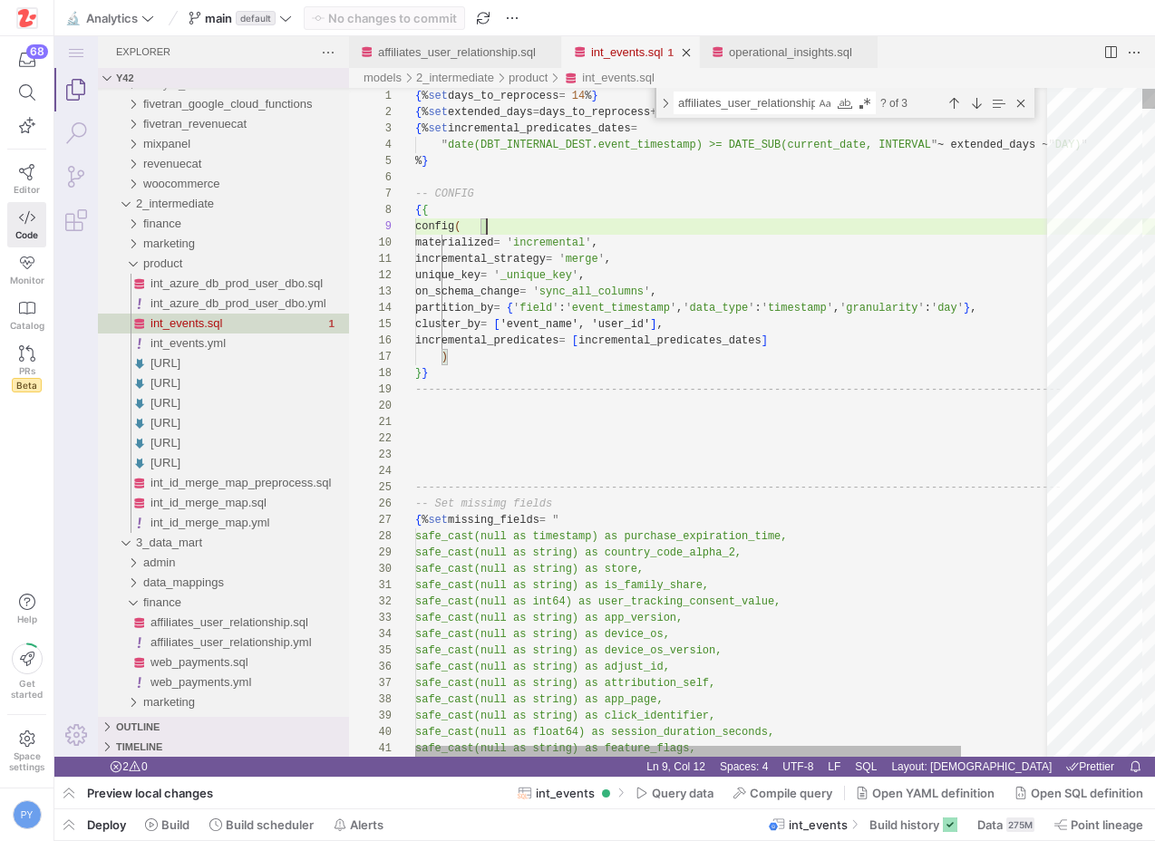
scroll to position [131, 72]
click at [981, 104] on div "Next Match (Enter)" at bounding box center [976, 103] width 20 height 20
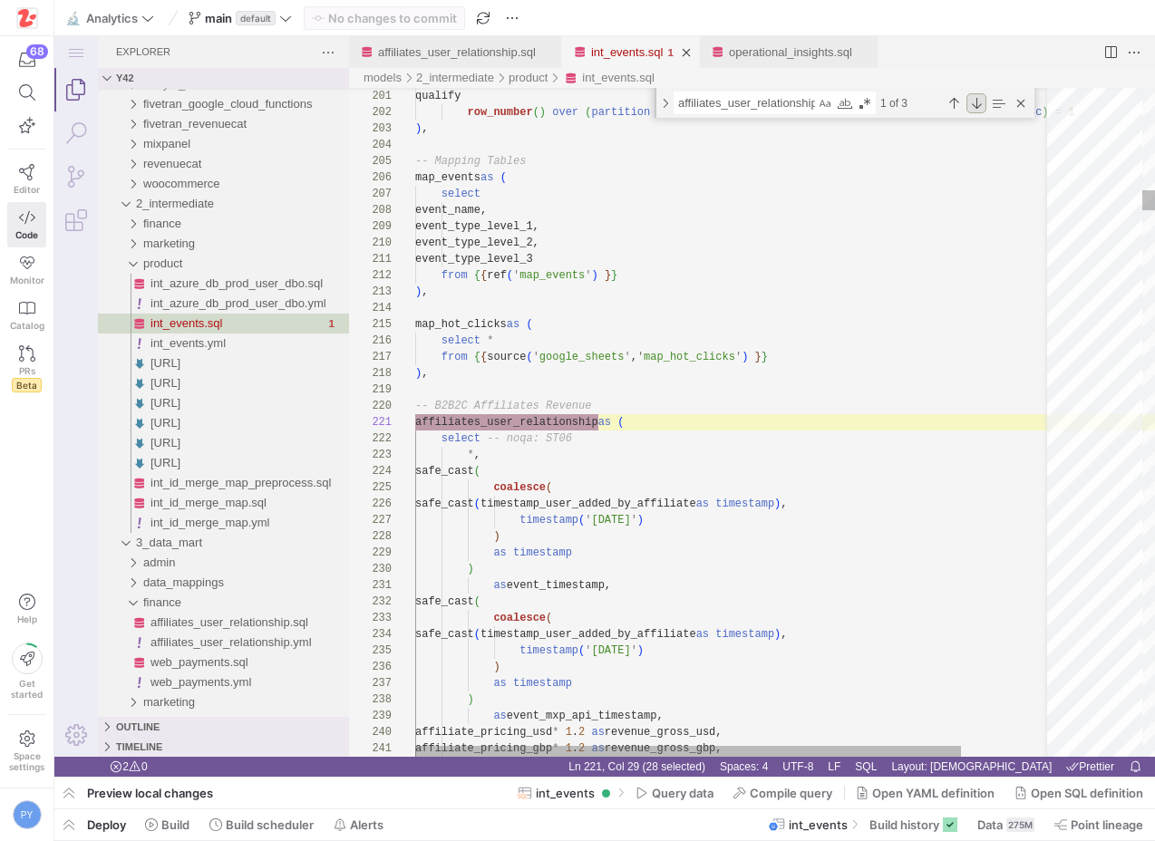
scroll to position [0, 183]
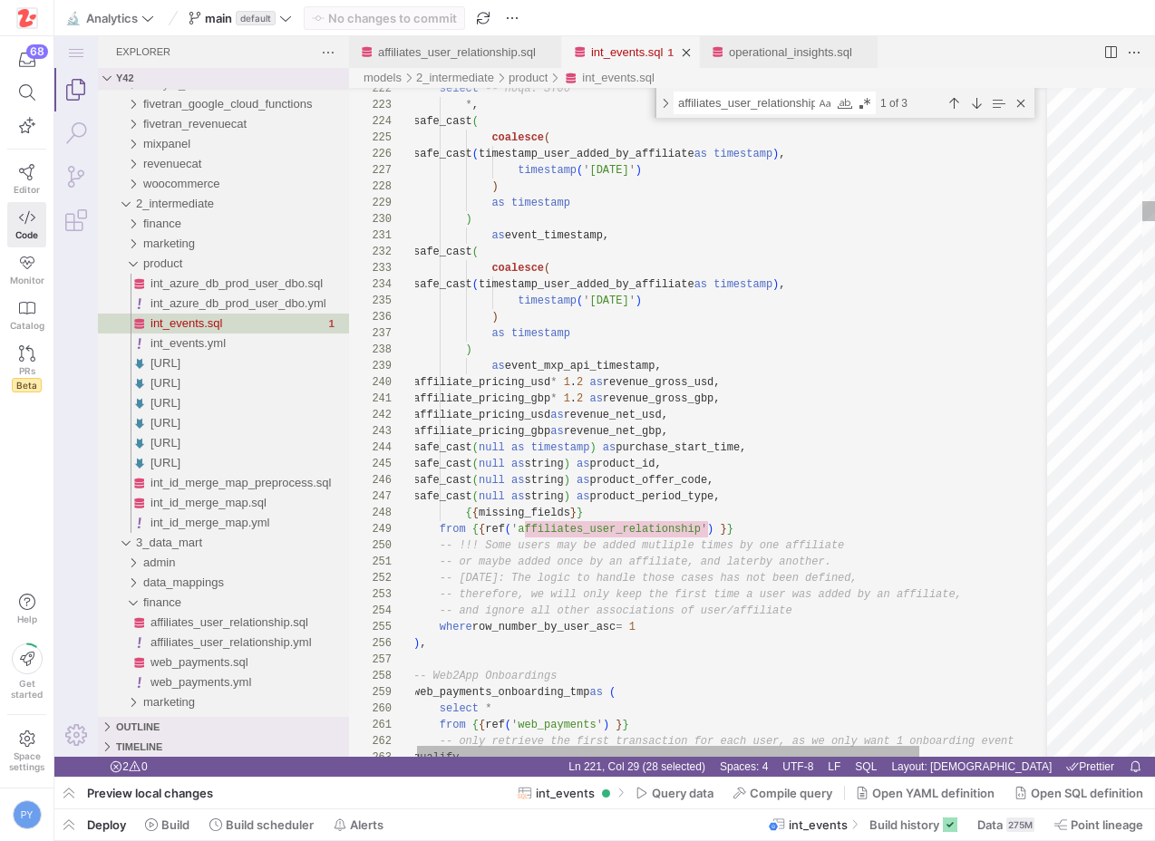
type textarea "-- or maybe added once by an affiliate, and later by another. -- [DATE]: The lo…"
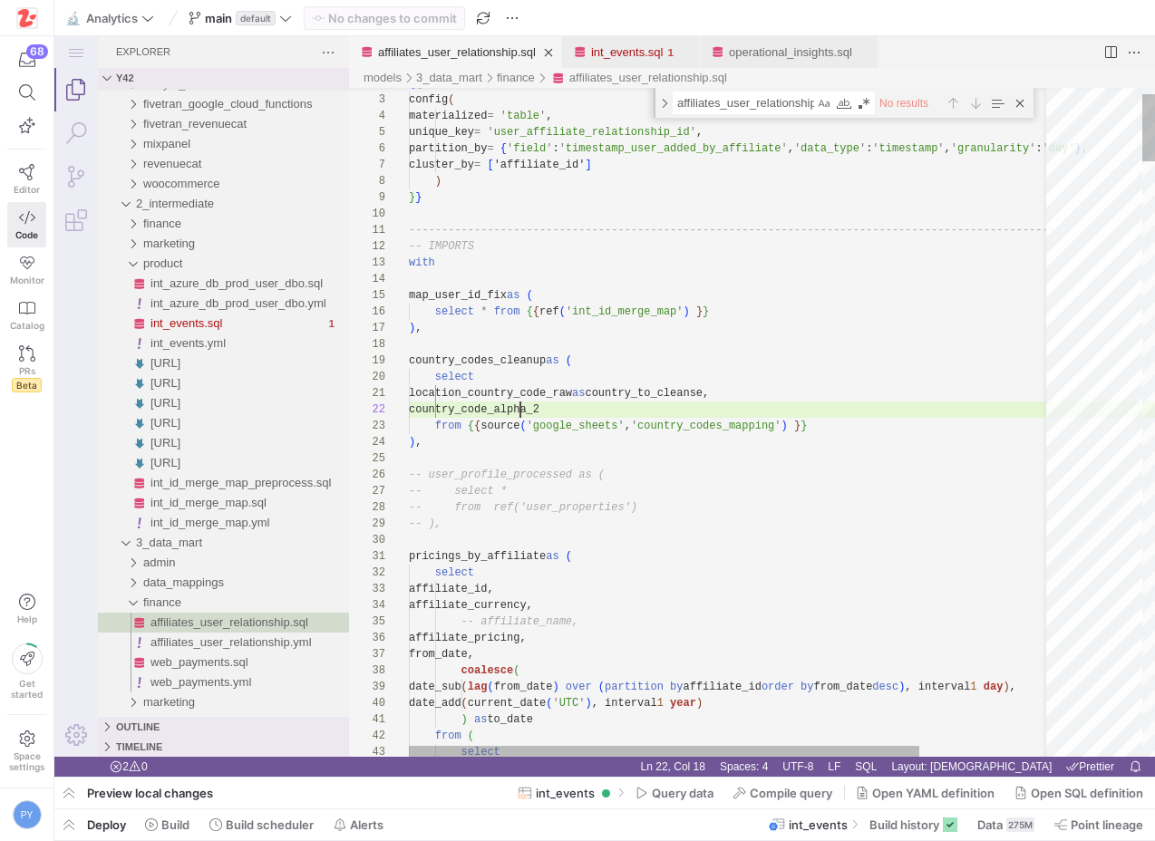
click at [513, 56] on link "affiliates_user_relationship.sql" at bounding box center [457, 52] width 158 height 14
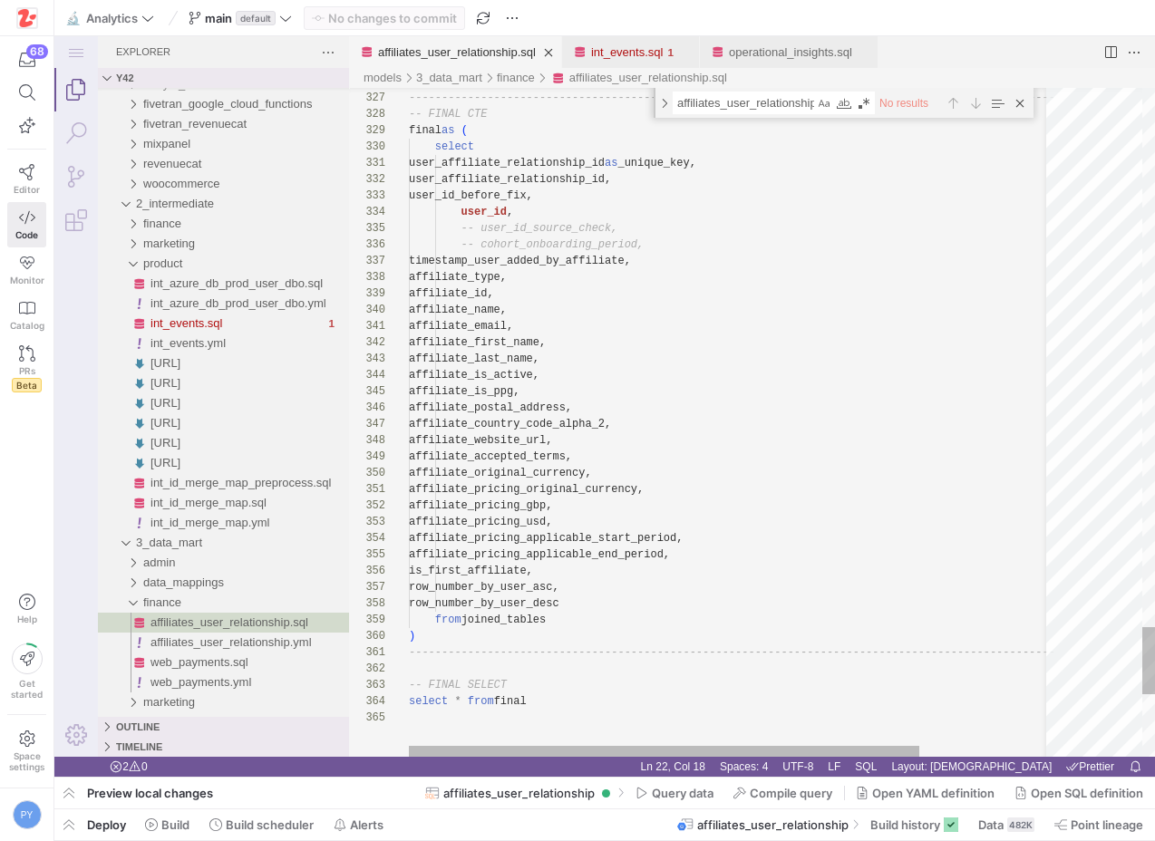
type textarea "user_affiliate_relationship_id as _unique_key, user_affiliate_relationship_id, …"
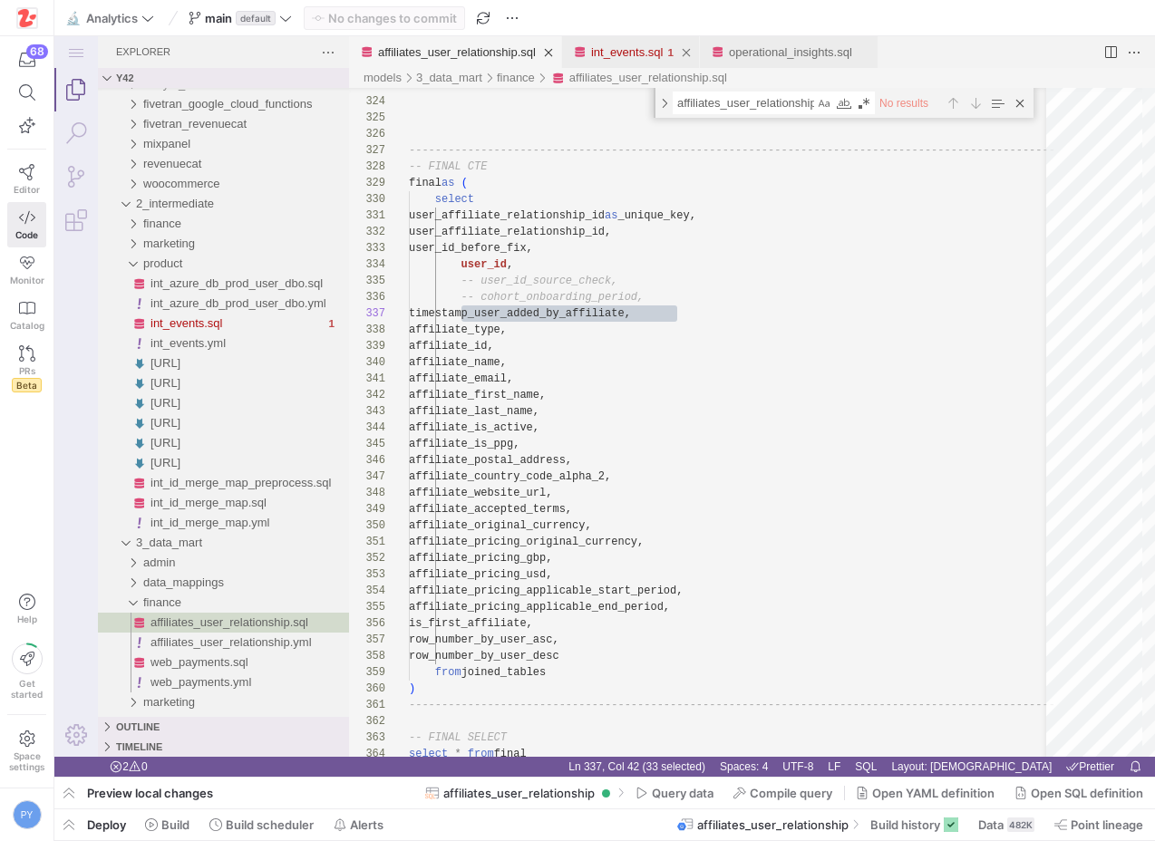
click at [639, 53] on link "int_events.sql" at bounding box center [627, 52] width 73 height 14
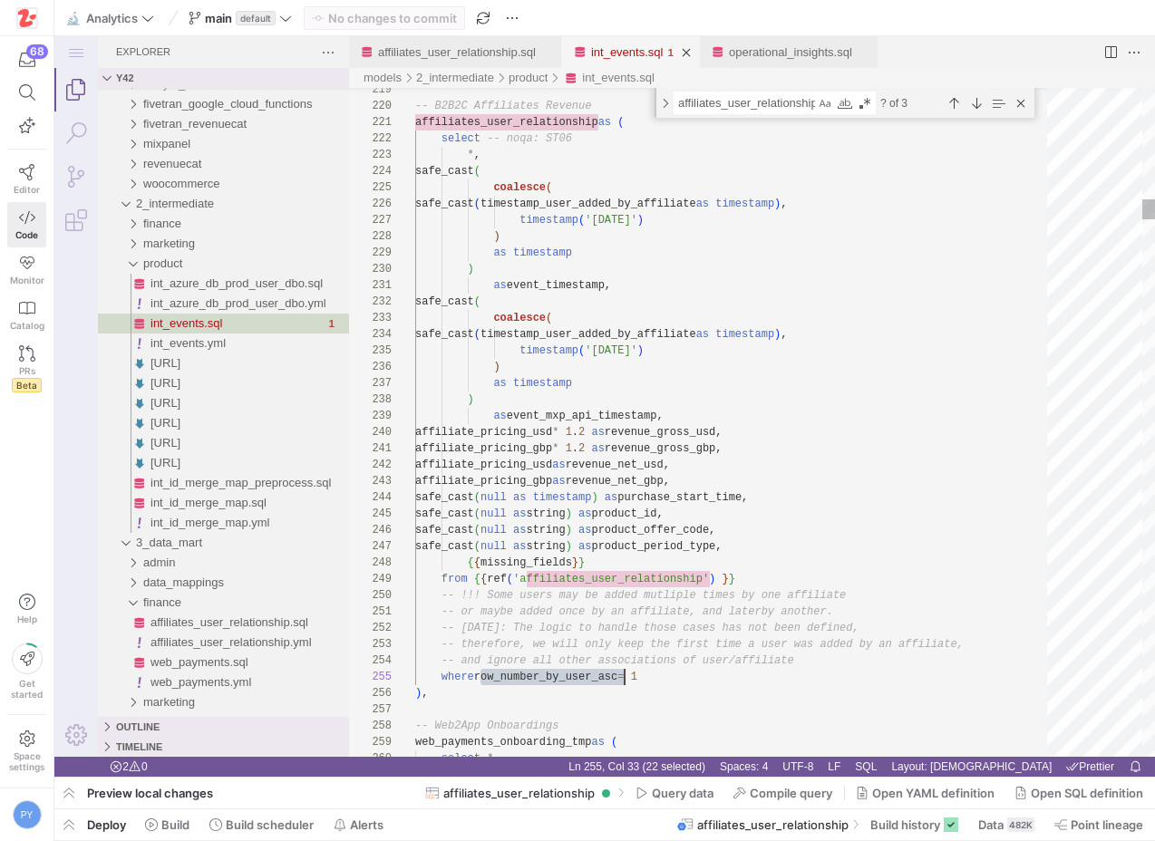
scroll to position [65, 209]
type textarea "row_number_by_user_asc"
paste textarea "timestamp_user_added_by_affiliate"
type textarea "-- Add Custom B2B2C Subscription Events so we can get process the REVENUE assoc…"
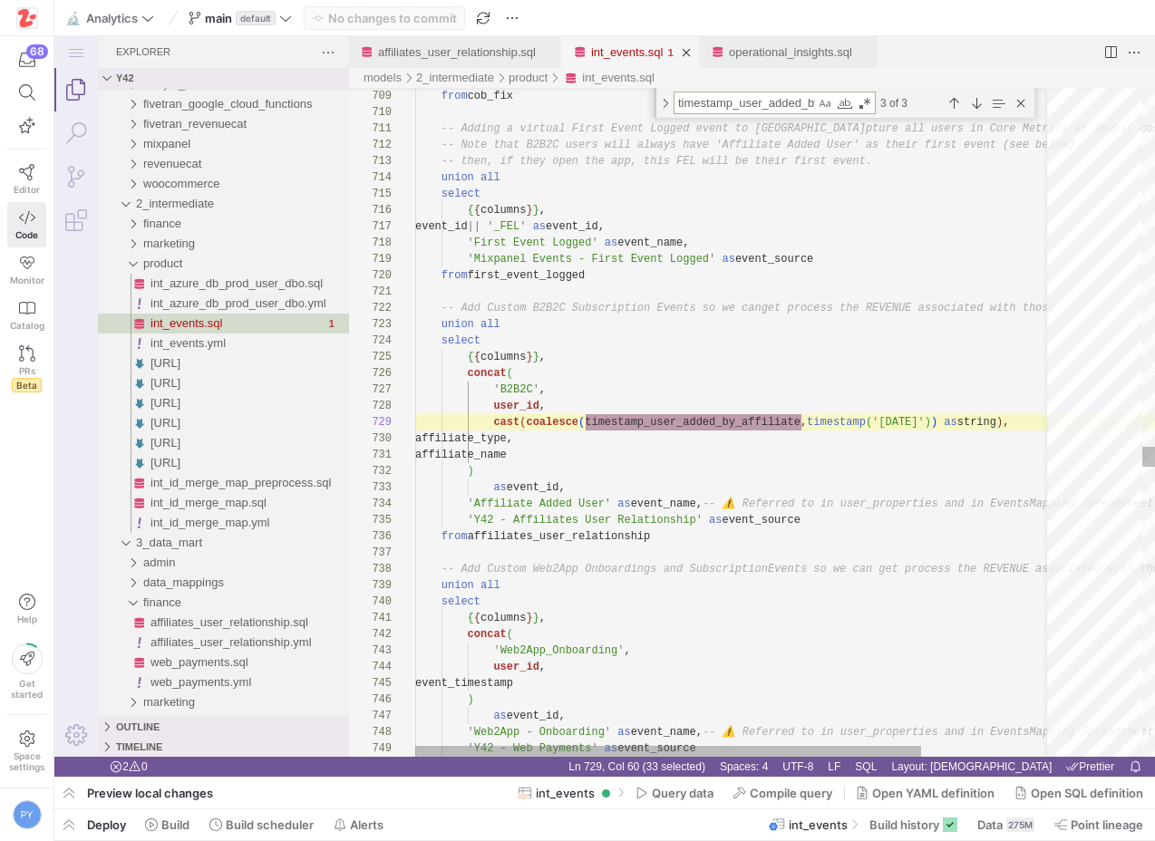
scroll to position [163, 386]
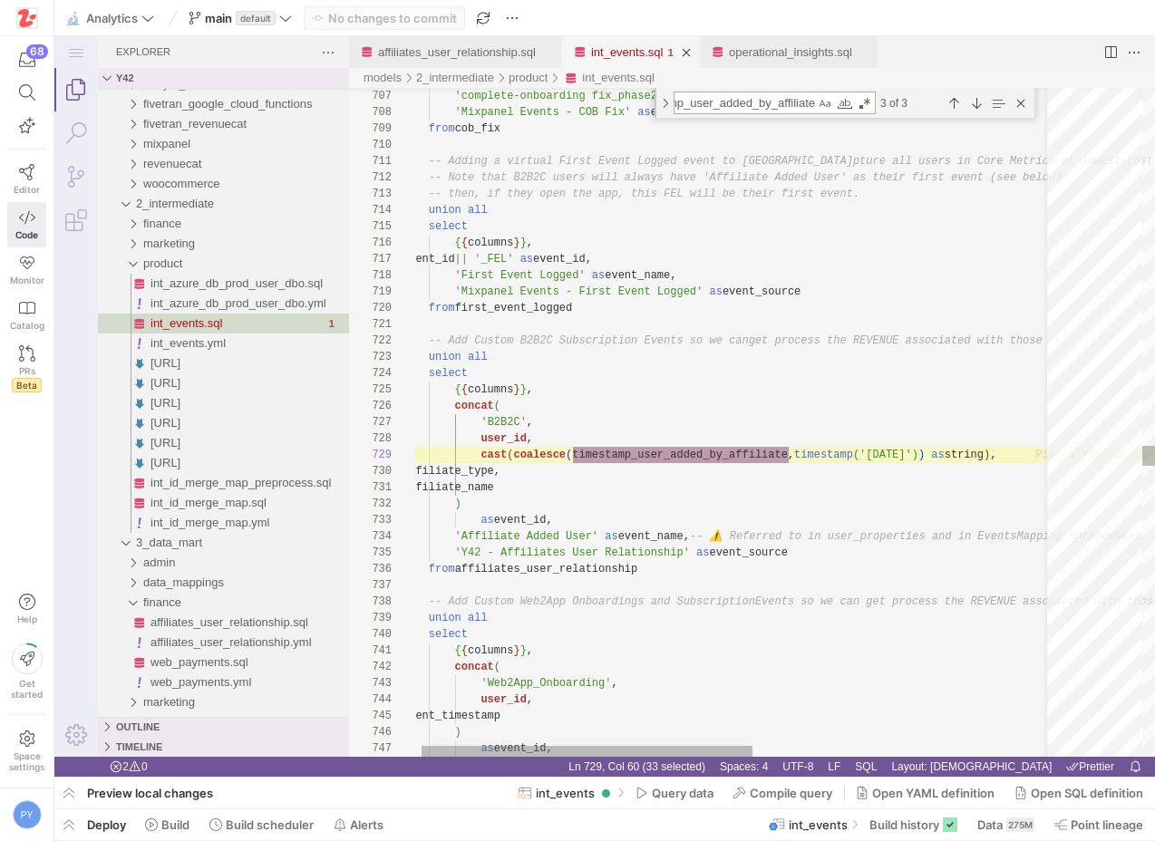
type textarea "timestamp_user_added_by_affiliate"
